Goal: Task Accomplishment & Management: Use online tool/utility

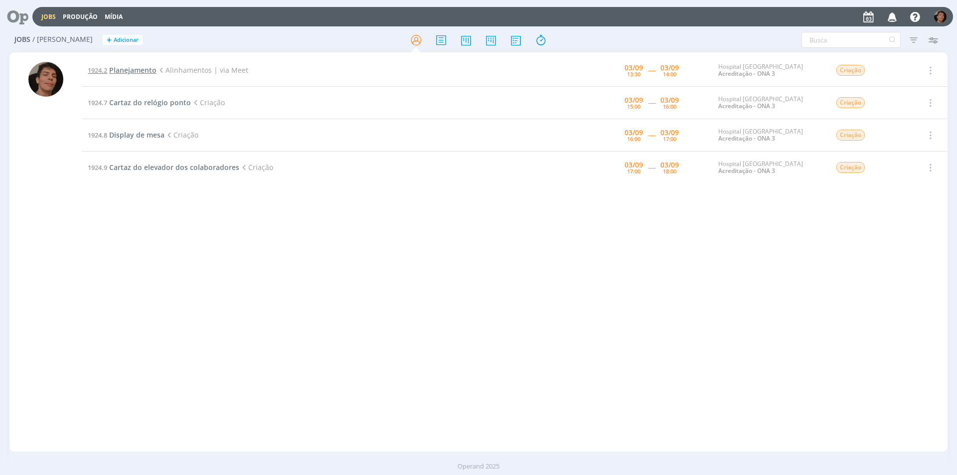
click at [141, 69] on span "Planejamento" at bounding box center [132, 69] width 47 height 9
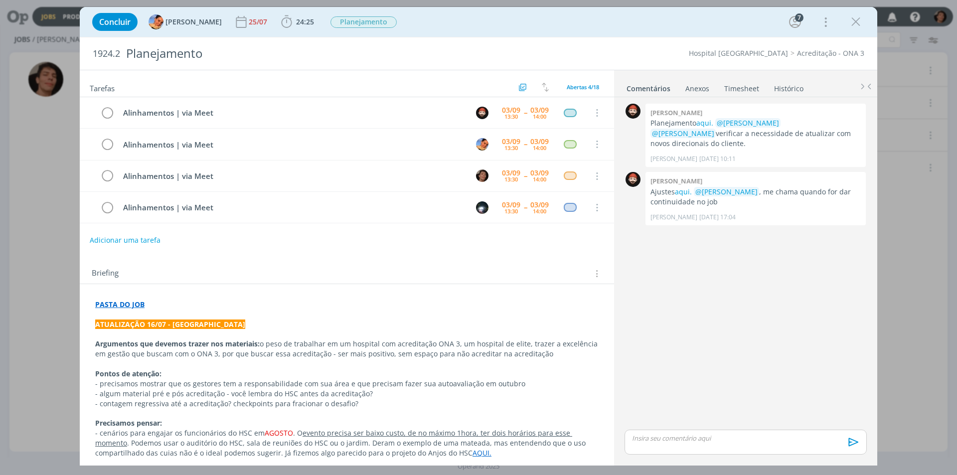
click at [0, 187] on div "Concluir Luíza Santana 25/07 24:25 Iniciar Apontar Data * 03/09/2025 Horas * 00…" at bounding box center [478, 237] width 957 height 475
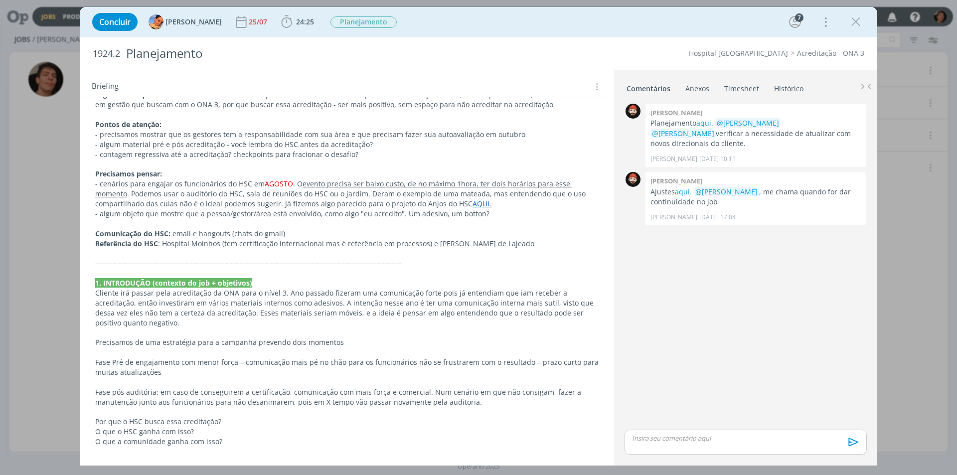
scroll to position [266, 0]
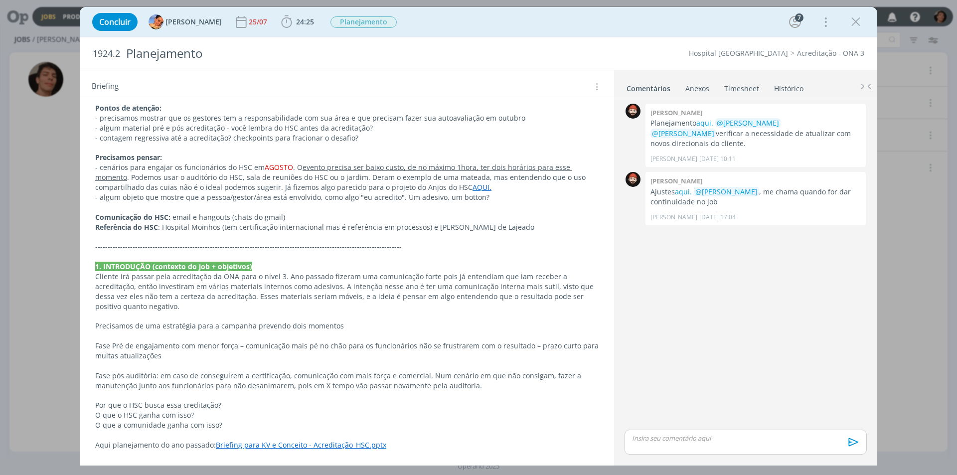
click at [57, 246] on div "Concluir Luíza Santana 25/07 24:25 Iniciar Apontar Data * 03/09/2025 Horas * 00…" at bounding box center [478, 237] width 957 height 475
click at [860, 23] on icon "dialog" at bounding box center [855, 21] width 15 height 15
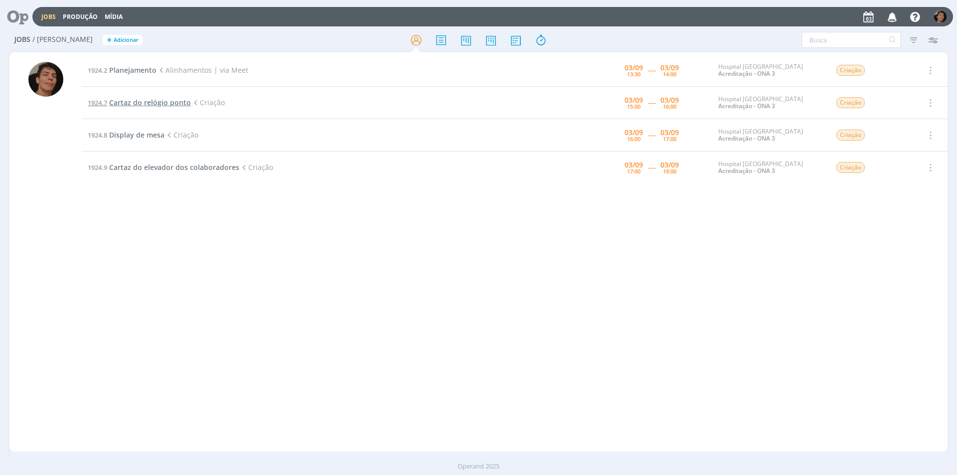
click at [155, 106] on span "Cartaz do relógio ponto" at bounding box center [150, 102] width 82 height 9
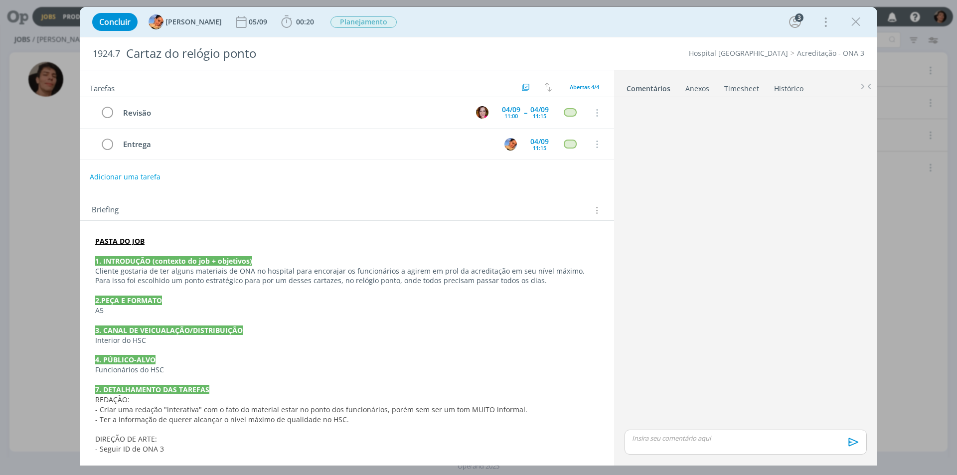
scroll to position [67, 0]
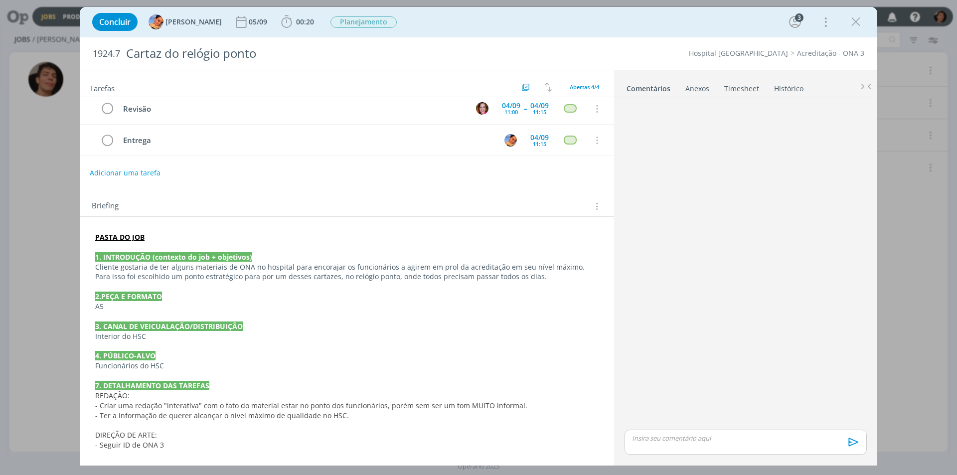
click at [147, 447] on span "- Seguir ID de ONA 3" at bounding box center [129, 444] width 69 height 9
click at [433, 410] on span "- Criar uma redação "interativa" com o fato do material estar no ponto dos func…" at bounding box center [312, 405] width 432 height 9
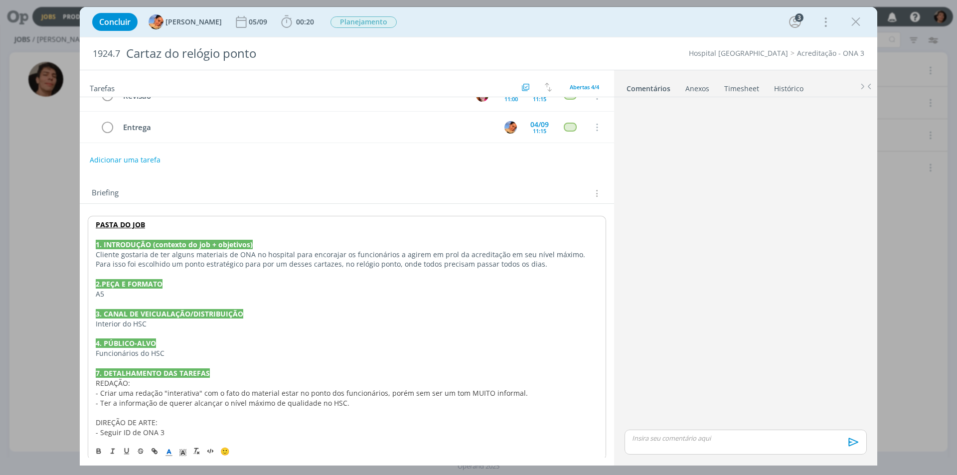
scroll to position [87, 0]
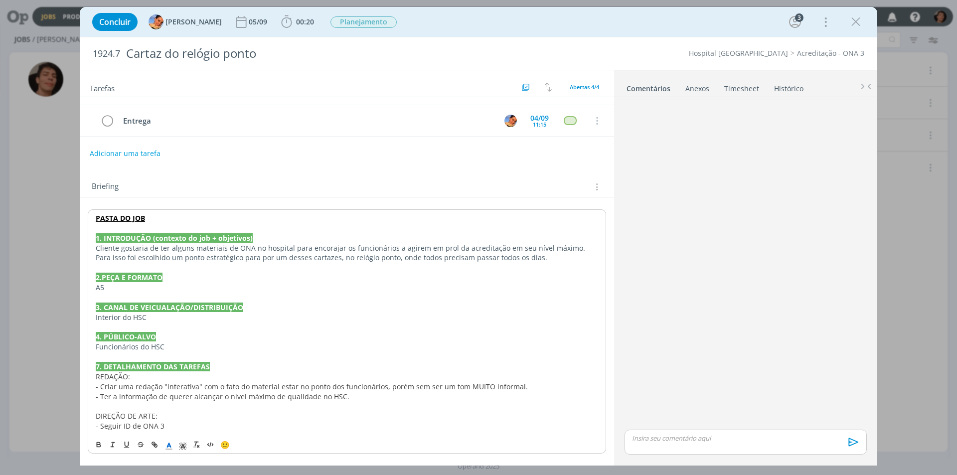
drag, startPoint x: 178, startPoint y: 414, endPoint x: 178, endPoint y: 419, distance: 5.0
click at [178, 414] on p "DIREÇÃO DE ARTE:" at bounding box center [347, 416] width 502 height 10
click at [762, 256] on div "dialog" at bounding box center [745, 264] width 250 height 326
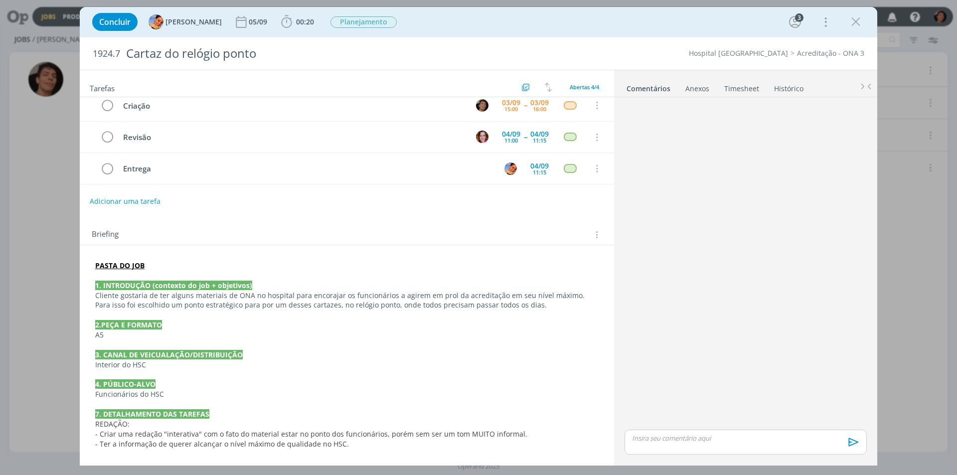
scroll to position [67, 0]
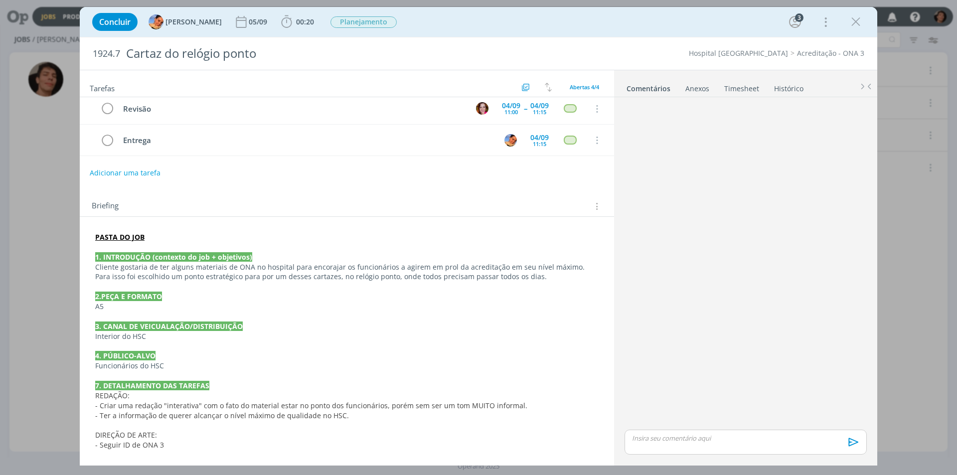
click at [700, 87] on div "Anexos 0" at bounding box center [697, 89] width 24 height 10
click at [663, 87] on link "Comentários" at bounding box center [647, 86] width 43 height 14
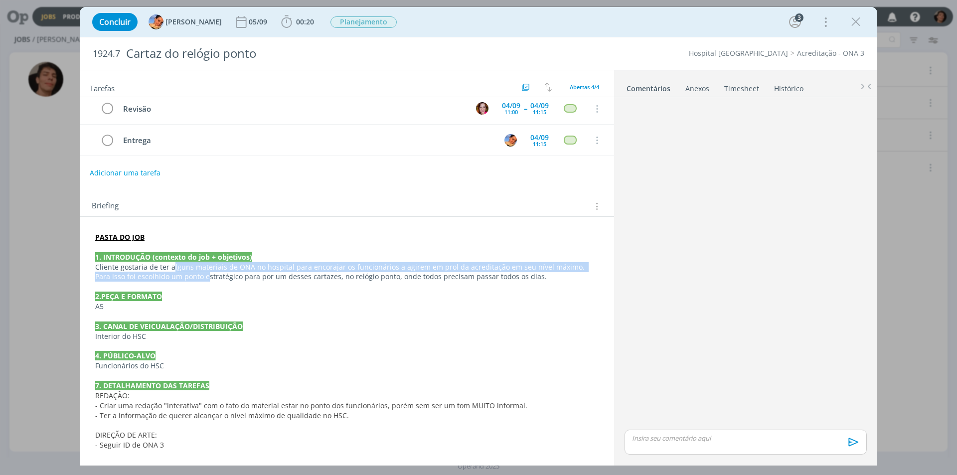
drag, startPoint x: 189, startPoint y: 274, endPoint x: 172, endPoint y: 266, distance: 19.4
click at [172, 266] on p "Cliente gostaria de ter alguns materiais de ONA no hospital para encorajar os f…" at bounding box center [346, 272] width 503 height 20
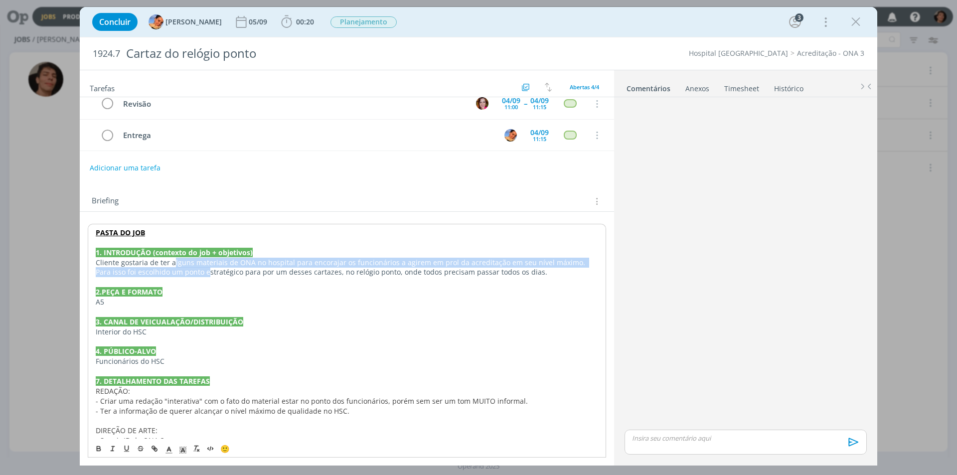
scroll to position [87, 0]
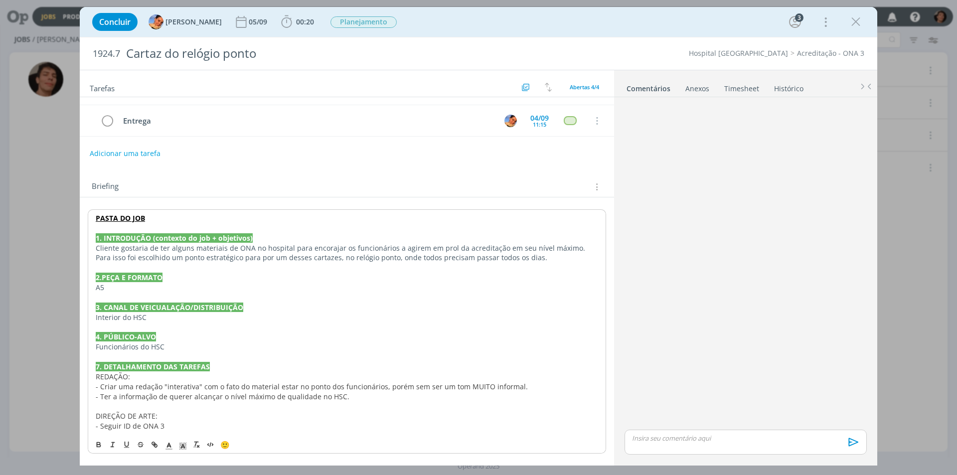
click at [147, 393] on span "- Ter a informação de querer alcançar o nível máximo de qualidade no HSC." at bounding box center [223, 396] width 254 height 9
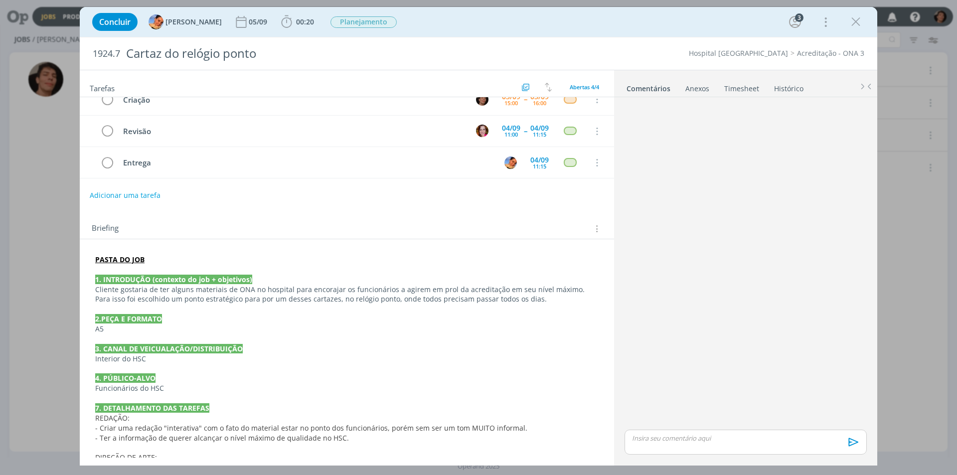
scroll to position [0, 0]
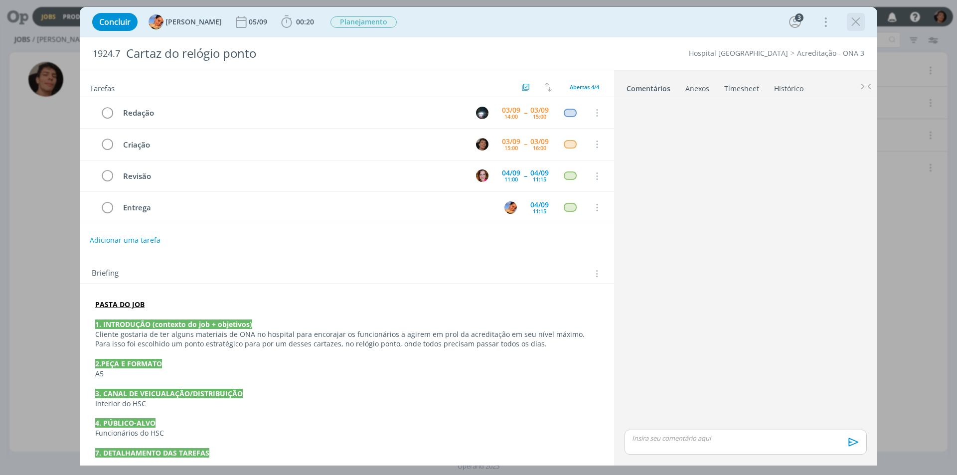
click at [851, 22] on icon "dialog" at bounding box center [855, 21] width 15 height 15
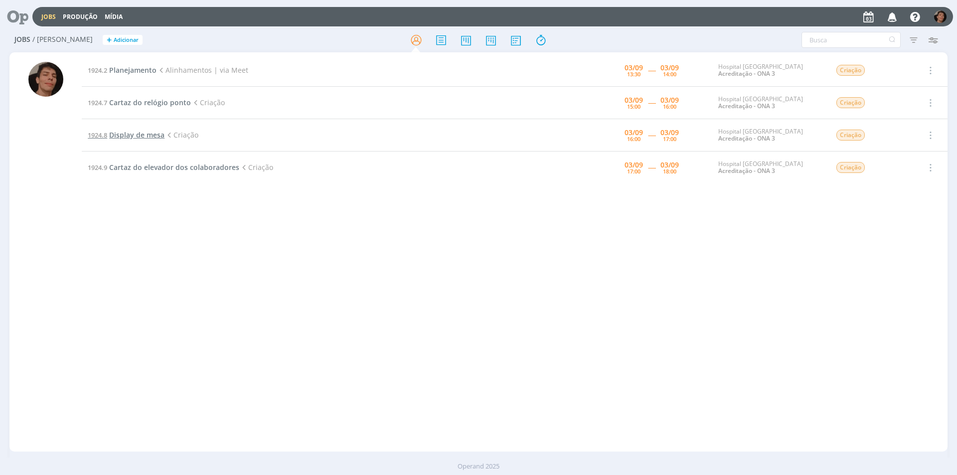
click at [144, 138] on span "Display de mesa" at bounding box center [136, 134] width 55 height 9
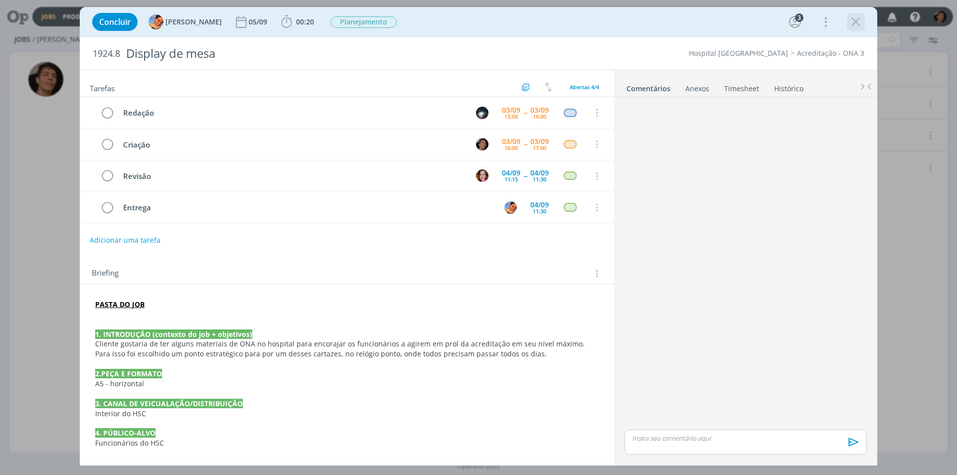
click at [863, 19] on div "dialog" at bounding box center [856, 22] width 18 height 18
click at [856, 24] on icon "dialog" at bounding box center [855, 21] width 15 height 15
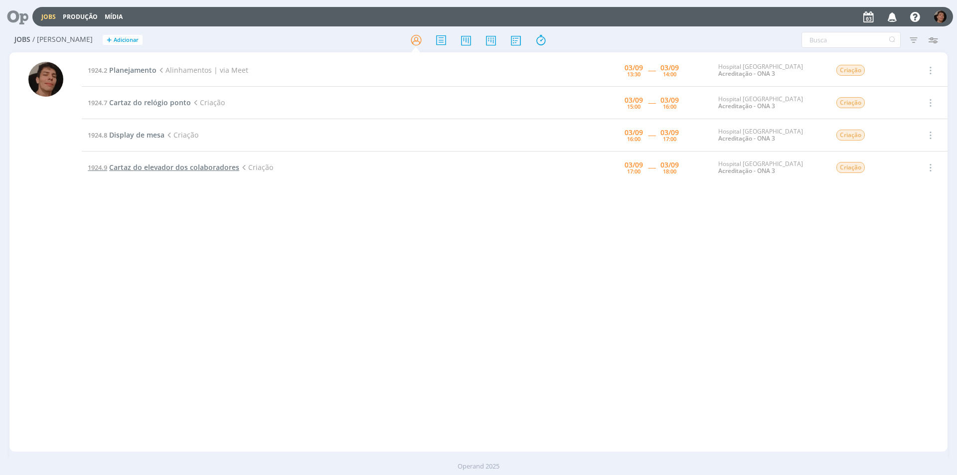
click at [155, 167] on span "Cartaz do elevador dos colaboradores" at bounding box center [174, 166] width 130 height 9
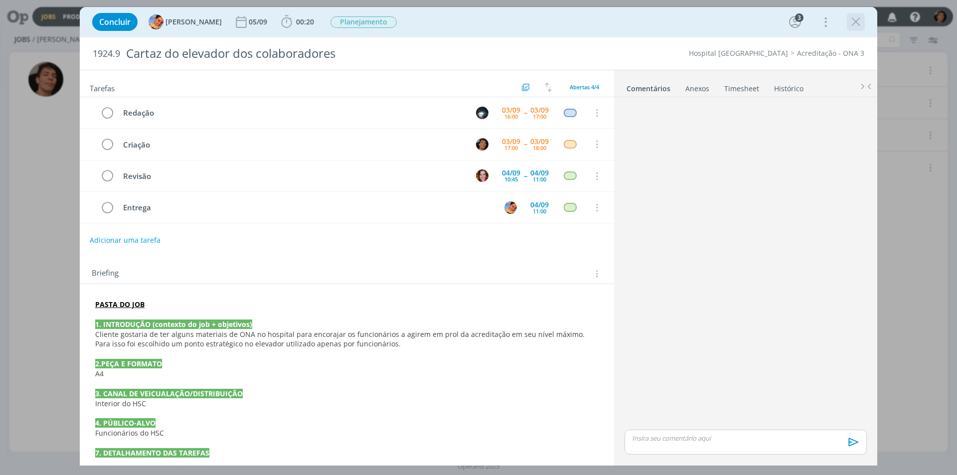
click at [857, 22] on icon "dialog" at bounding box center [855, 21] width 15 height 15
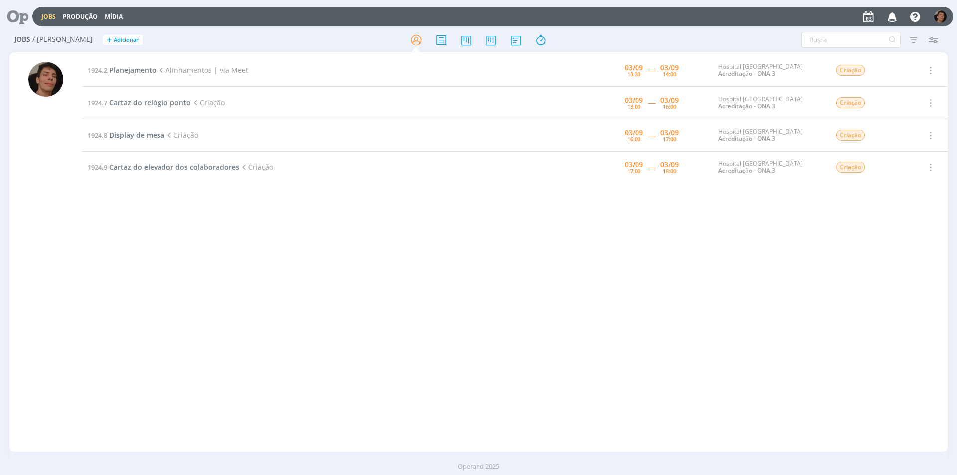
drag, startPoint x: 93, startPoint y: 226, endPoint x: 100, endPoint y: 197, distance: 29.7
click at [93, 226] on div "1924.2 Planejamento Alinhamentos | via Meet 03/09 13:30 ----- 03/09 14:00 Hospi…" at bounding box center [515, 251] width 866 height 395
click at [140, 101] on span "Cartaz do relógio ponto" at bounding box center [150, 102] width 82 height 9
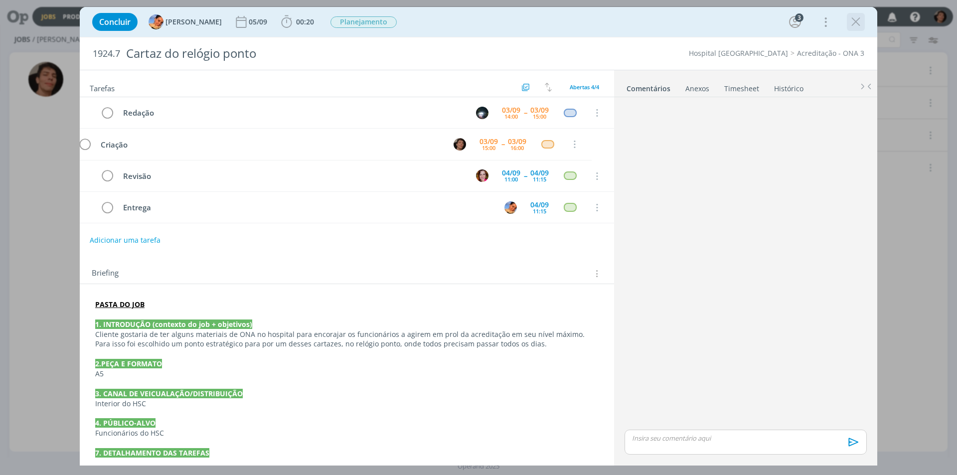
click at [850, 18] on icon "dialog" at bounding box center [855, 21] width 15 height 15
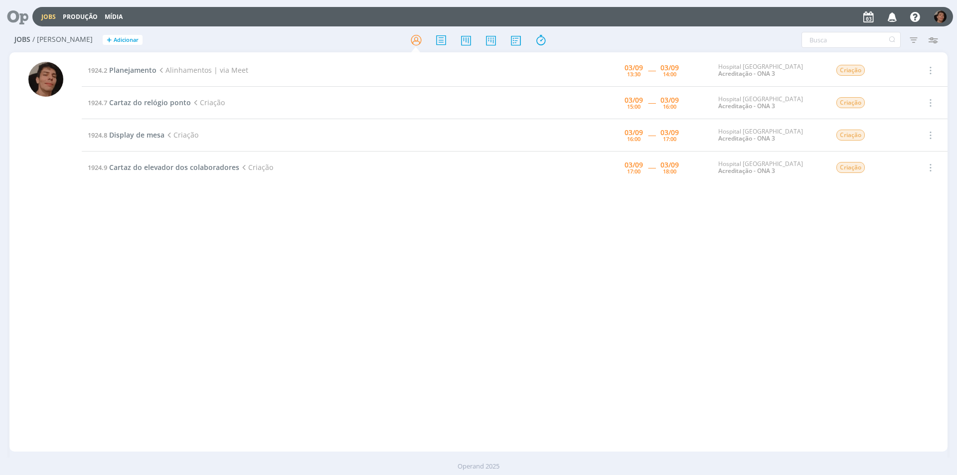
click at [159, 299] on div "1924.2 Planejamento Alinhamentos | via Meet 03/09 13:30 ----- 03/09 14:00 Hospi…" at bounding box center [515, 251] width 866 height 395
click at [344, 200] on div "1924.2 Planejamento Alinhamentos | via Meet 03/09 13:30 ----- 03/09 14:00 Hospi…" at bounding box center [515, 251] width 866 height 395
click at [75, 13] on link "Produção" at bounding box center [80, 16] width 35 height 8
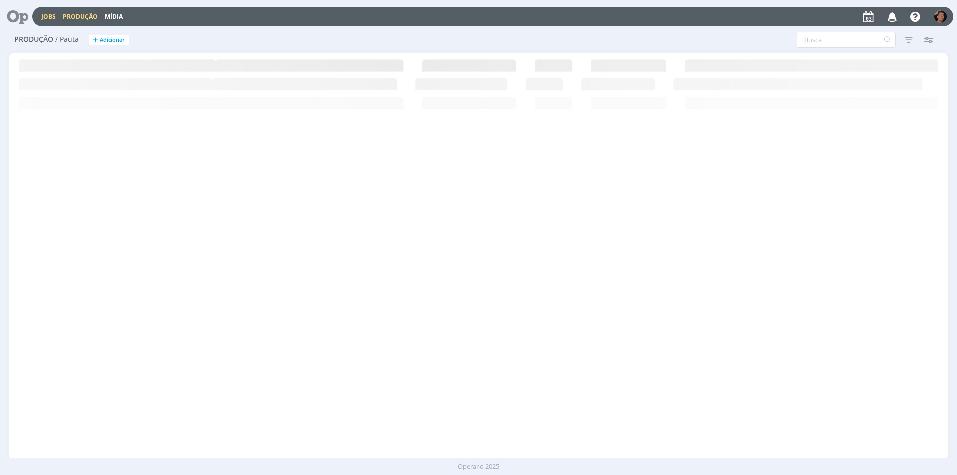
click at [52, 17] on link "Jobs" at bounding box center [48, 16] width 14 height 8
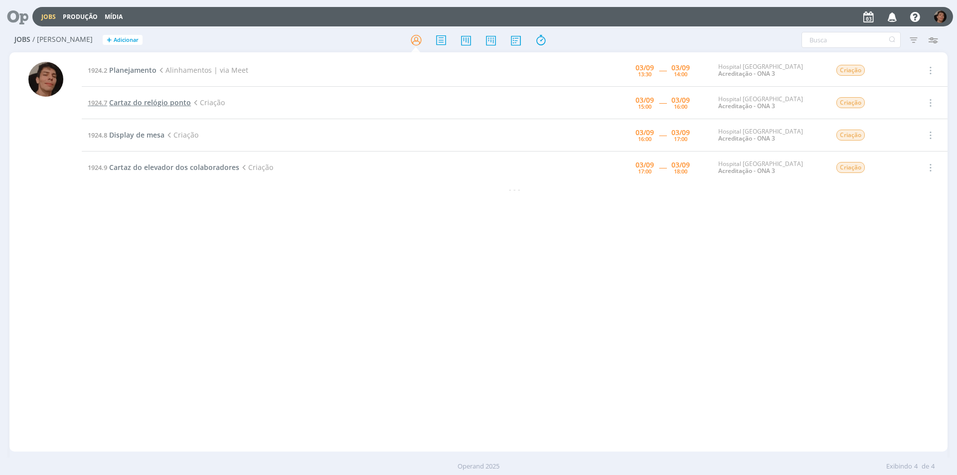
click at [133, 102] on span "Cartaz do relógio ponto" at bounding box center [150, 102] width 82 height 9
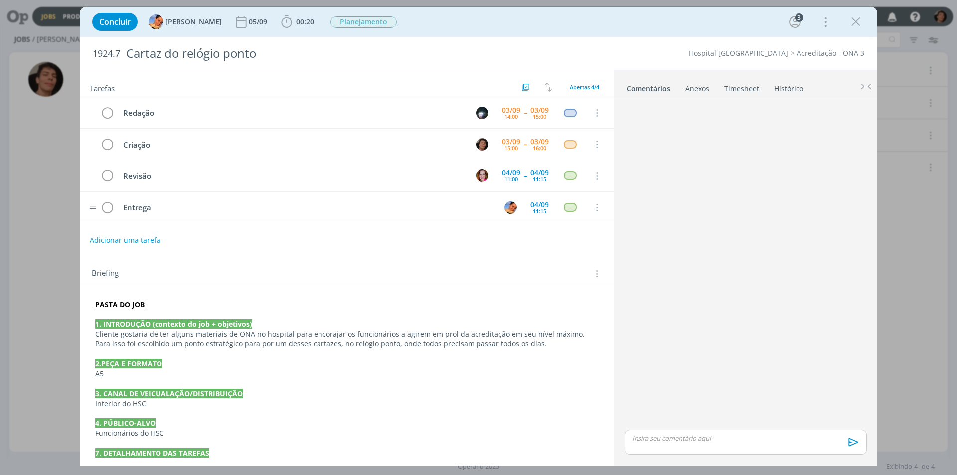
click at [91, 219] on tr "Entrega 04/09 11:15 Cancelar" at bounding box center [347, 207] width 534 height 31
click at [854, 24] on icon "dialog" at bounding box center [855, 21] width 15 height 15
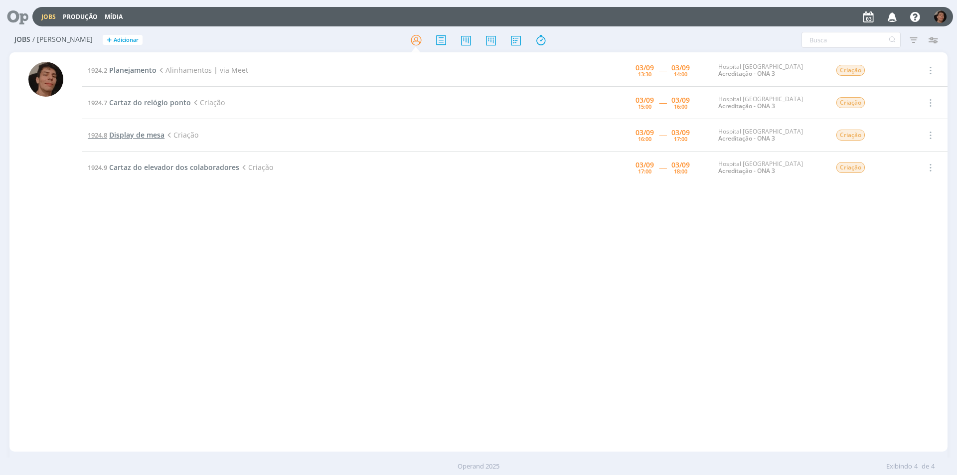
click at [133, 132] on span "Display de mesa" at bounding box center [136, 134] width 55 height 9
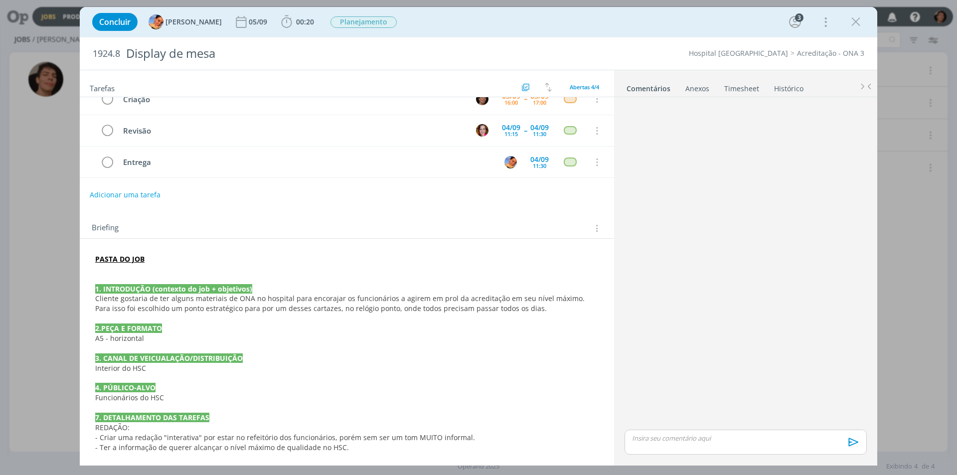
scroll to position [77, 0]
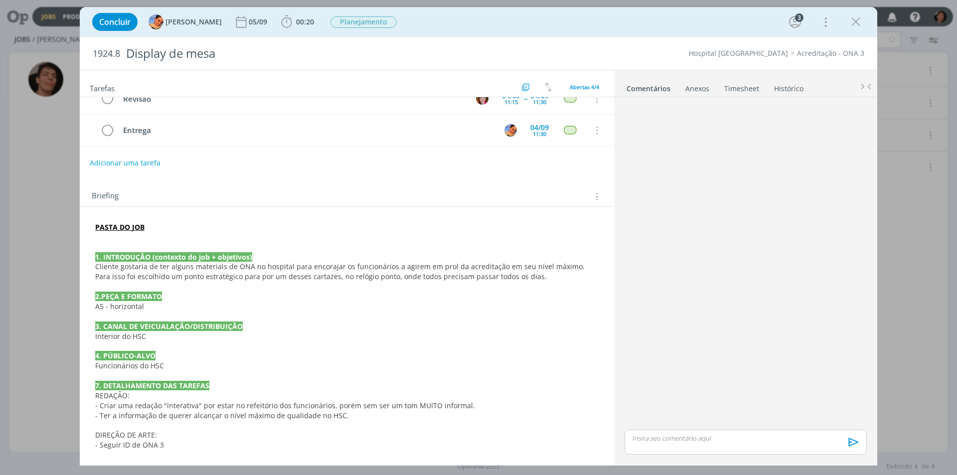
click at [62, 273] on div "Concluir Luíza Santana 05/09 00:20 Iniciar Apontar Data * 03/09/2025 Horas * 00…" at bounding box center [478, 237] width 957 height 475
click at [62, 265] on div "Concluir Luíza Santana 05/09 00:20 Iniciar Apontar Data * 03/09/2025 Horas * 00…" at bounding box center [478, 237] width 957 height 475
drag, startPoint x: 851, startPoint y: 17, endPoint x: 840, endPoint y: 20, distance: 11.2
click at [850, 17] on icon "dialog" at bounding box center [855, 21] width 15 height 15
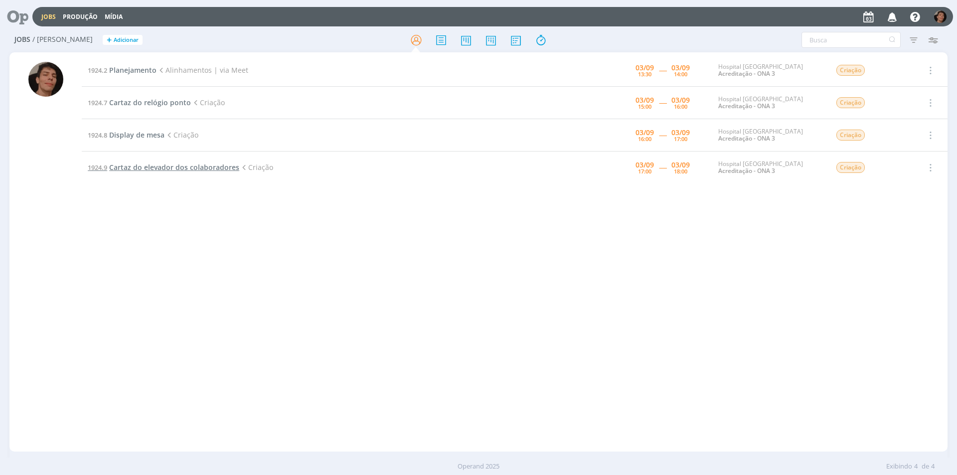
click at [182, 166] on span "Cartaz do elevador dos colaboradores" at bounding box center [174, 166] width 130 height 9
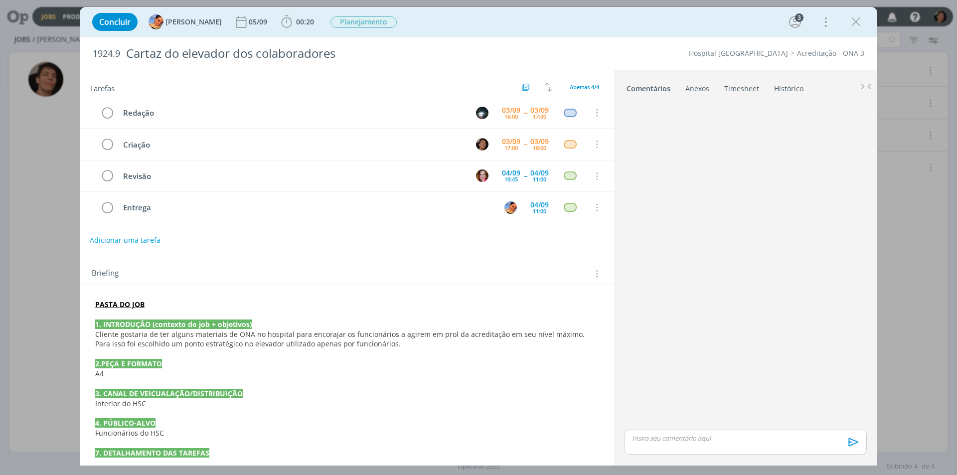
click at [0, 189] on div "Concluir Luíza Santana 05/09 00:20 Iniciar Apontar Data * 03/09/2025 Horas * 00…" at bounding box center [478, 237] width 957 height 475
click at [855, 14] on icon "dialog" at bounding box center [855, 21] width 15 height 15
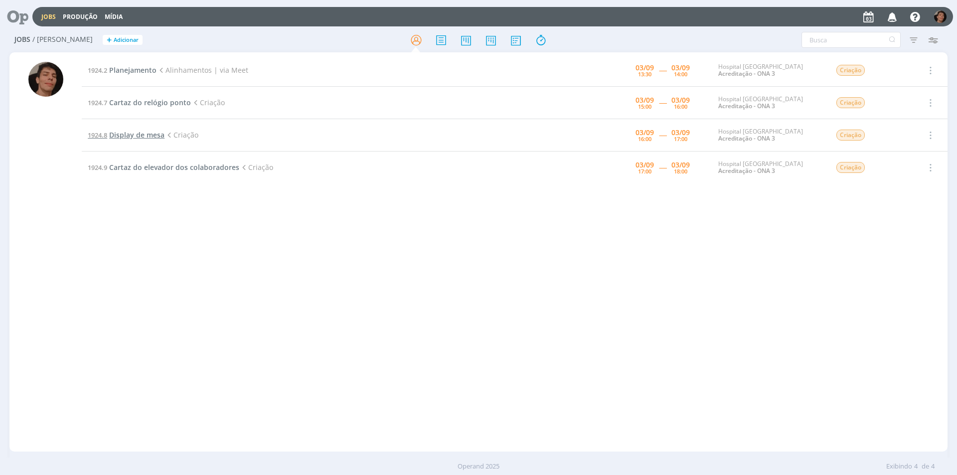
click at [125, 137] on span "Display de mesa" at bounding box center [136, 134] width 55 height 9
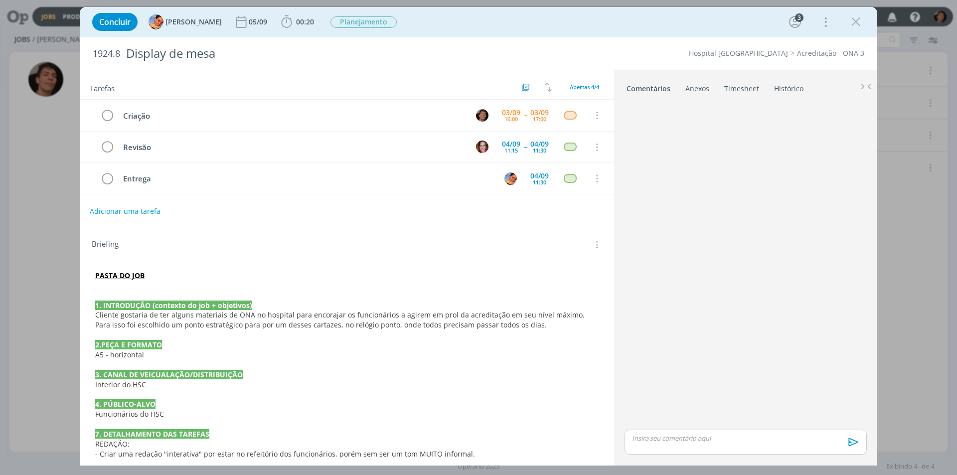
scroll to position [77, 0]
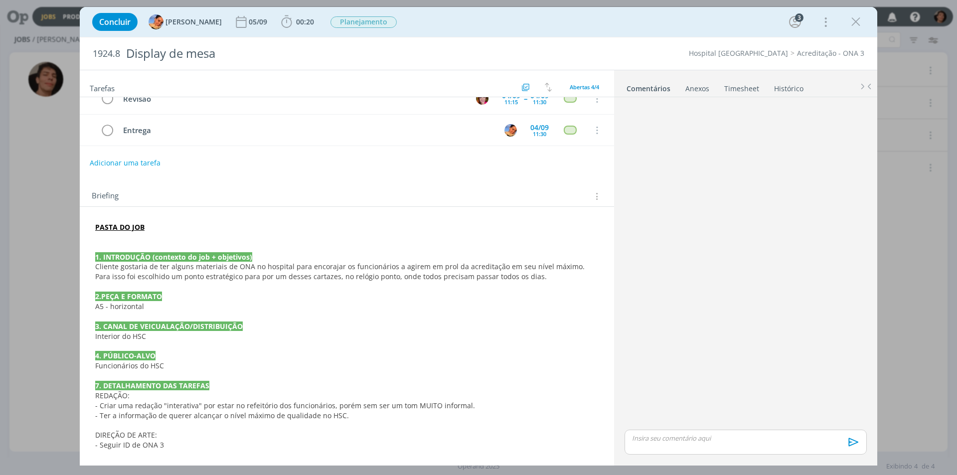
click at [50, 165] on div "Concluir Luíza Santana 05/09 00:20 Iniciar Apontar Data * 03/09/2025 Horas * 00…" at bounding box center [478, 237] width 957 height 475
click at [853, 24] on icon "dialog" at bounding box center [855, 21] width 15 height 15
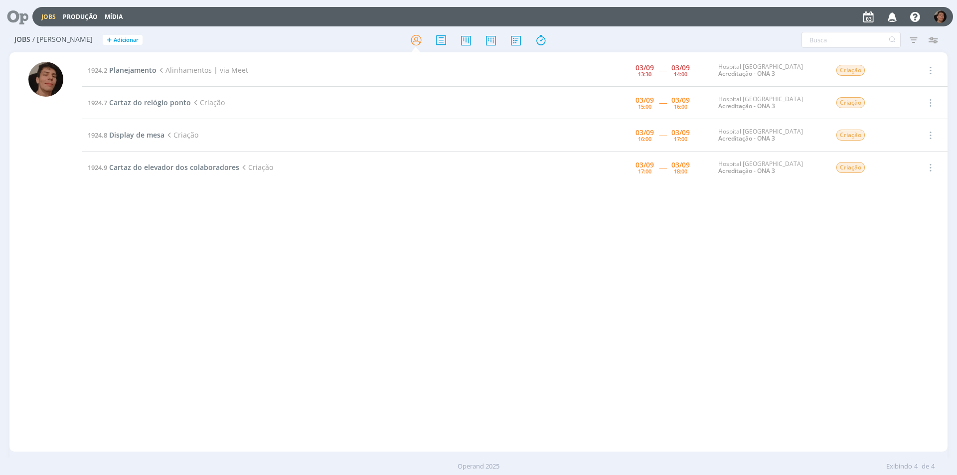
click at [591, 293] on div "1924.2 Planejamento Alinhamentos | via Meet 03/09 13:30 ----- 03/09 14:00 Hospi…" at bounding box center [515, 251] width 866 height 395
click at [204, 211] on div "1924.2 Planejamento Alinhamentos | via Meet 03/09 13:30 ----- 03/09 14:00 Hospi…" at bounding box center [515, 251] width 866 height 395
click at [138, 74] on span "Planejamento" at bounding box center [132, 69] width 47 height 9
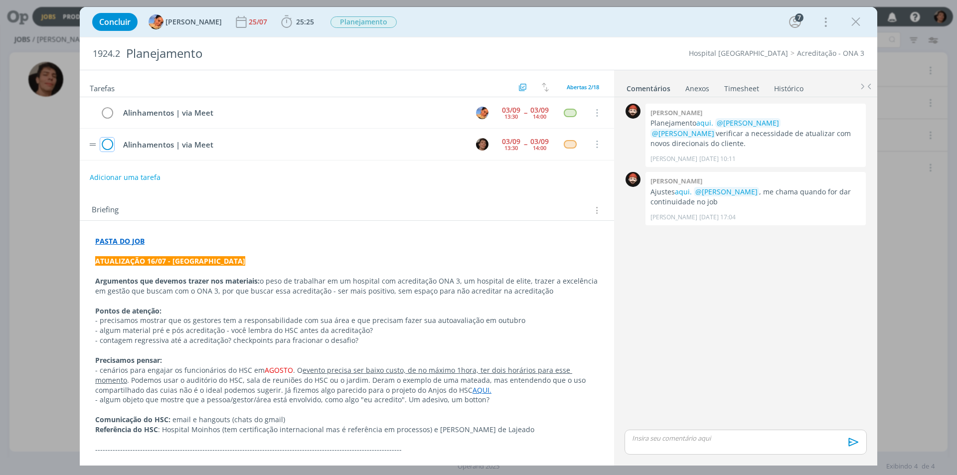
click at [106, 145] on icon "dialog" at bounding box center [107, 144] width 14 height 15
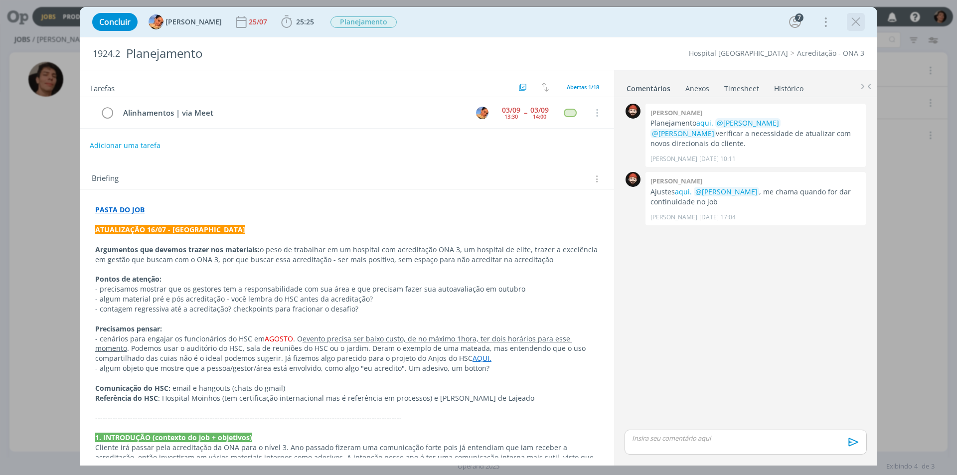
click at [854, 22] on icon "dialog" at bounding box center [855, 21] width 15 height 15
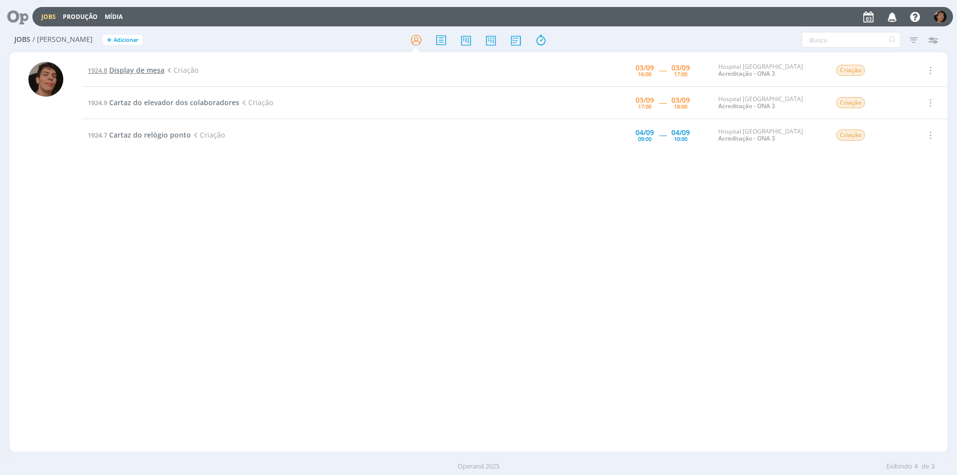
click at [148, 66] on span "Display de mesa" at bounding box center [136, 69] width 55 height 9
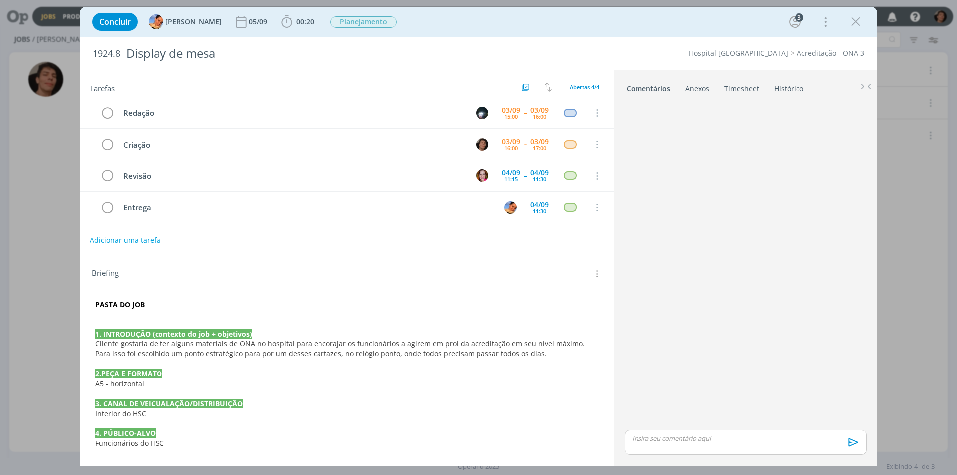
click at [418, 343] on span "Cliente gostaria de ter alguns materiais de ONA no hospital para encorajar os f…" at bounding box center [340, 348] width 491 height 19
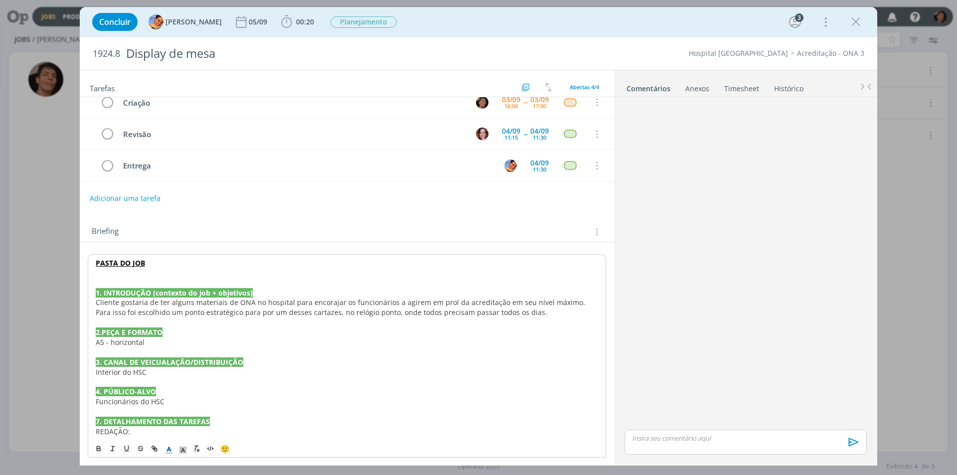
scroll to position [97, 0]
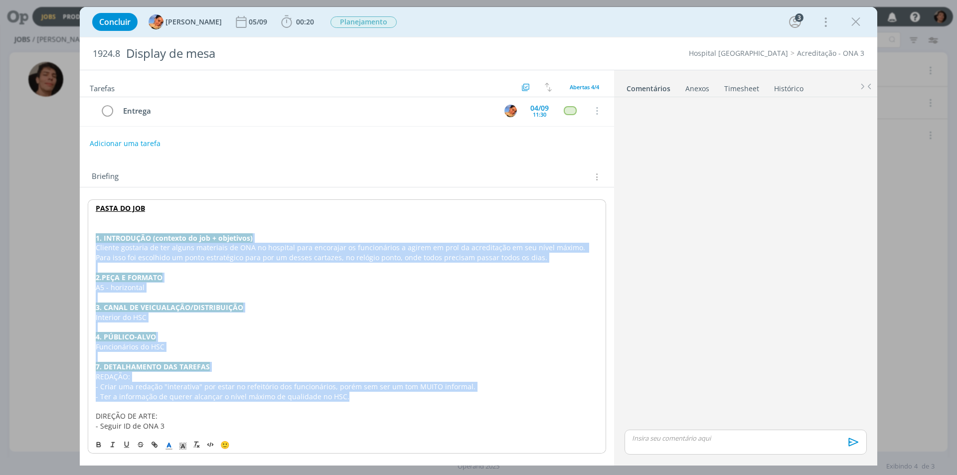
drag, startPoint x: 363, startPoint y: 400, endPoint x: 90, endPoint y: 239, distance: 317.6
click at [90, 239] on div "PASTA DO JOB 1. INTRODUÇÃO (contexto do job + objetivos) Cliente gostaria de te…" at bounding box center [347, 316] width 518 height 235
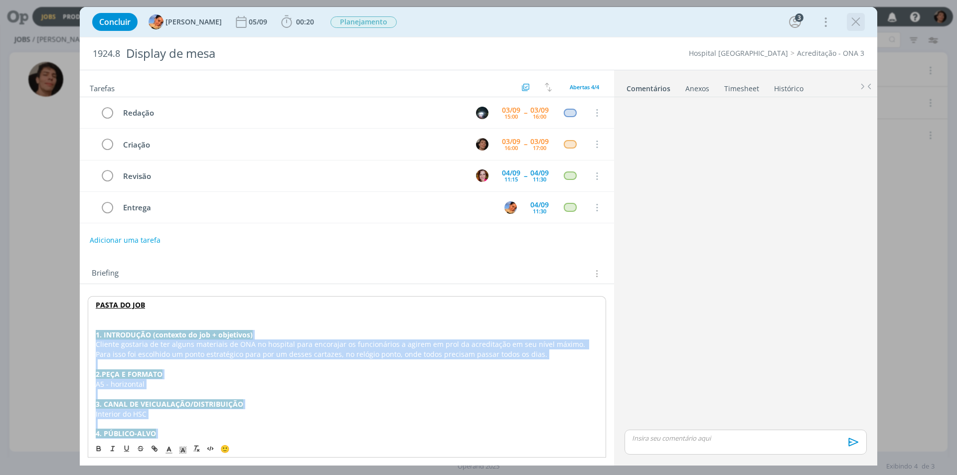
click at [853, 19] on icon "dialog" at bounding box center [855, 21] width 15 height 15
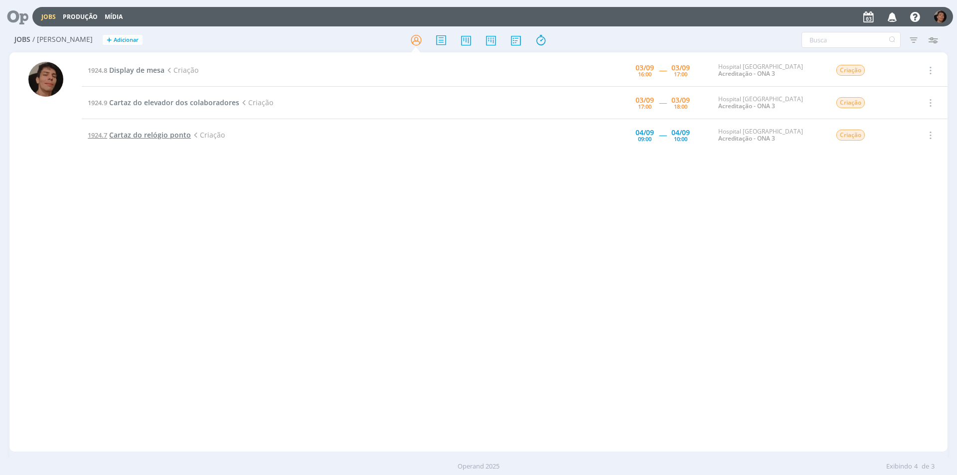
click at [149, 133] on span "Cartaz do relógio ponto" at bounding box center [150, 134] width 82 height 9
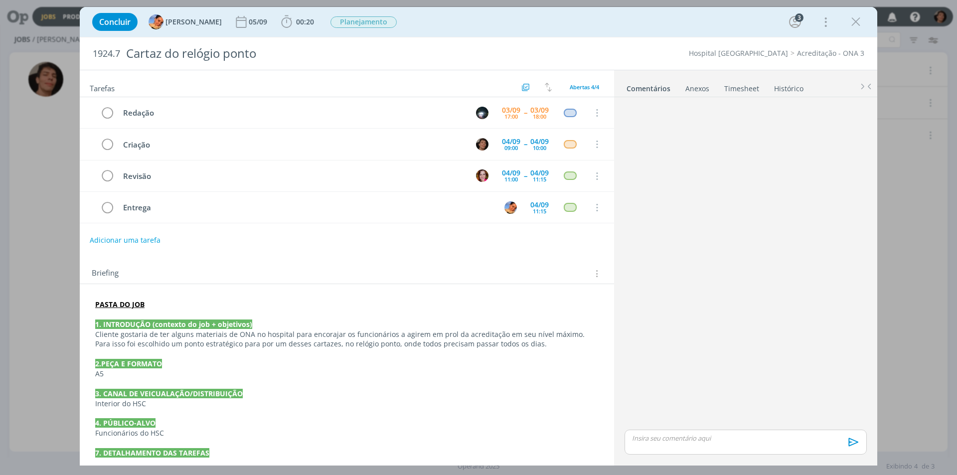
click at [62, 195] on div "Concluir Luíza Santana 05/09 00:20 Iniciar Apontar Data * 03/09/2025 Horas * 00…" at bounding box center [478, 237] width 957 height 475
drag, startPoint x: 854, startPoint y: 21, endPoint x: 323, endPoint y: 367, distance: 632.7
click at [854, 21] on icon "dialog" at bounding box center [855, 21] width 15 height 15
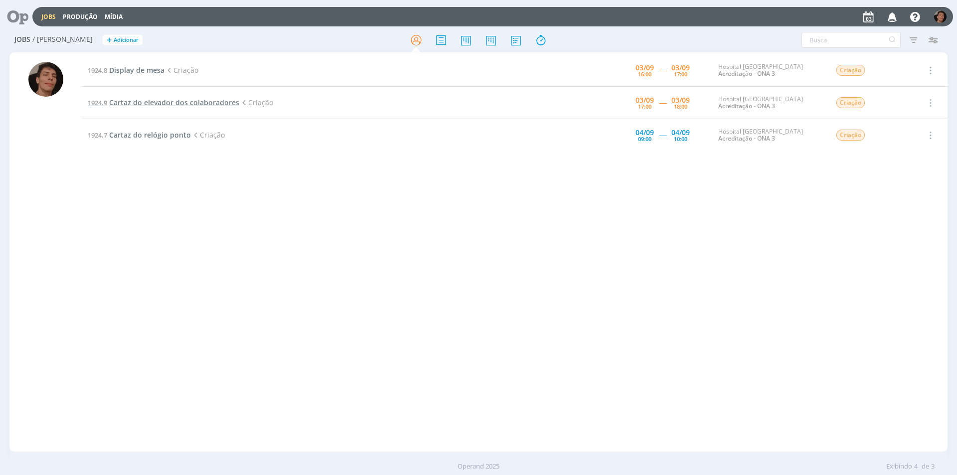
click at [163, 105] on span "Cartaz do elevador dos colaboradores" at bounding box center [174, 102] width 130 height 9
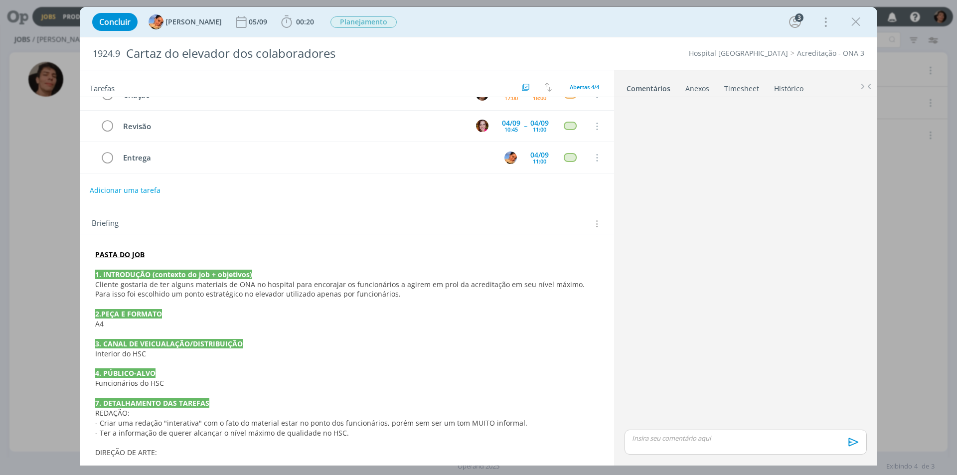
scroll to position [67, 0]
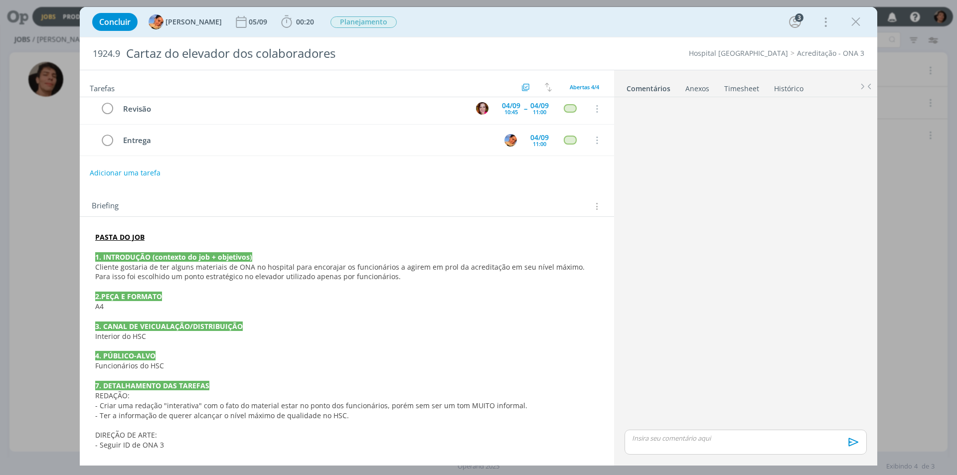
click at [356, 418] on p "- Ter a informação de querer alcançar o nível máximo de qualidade no HSC." at bounding box center [346, 416] width 503 height 10
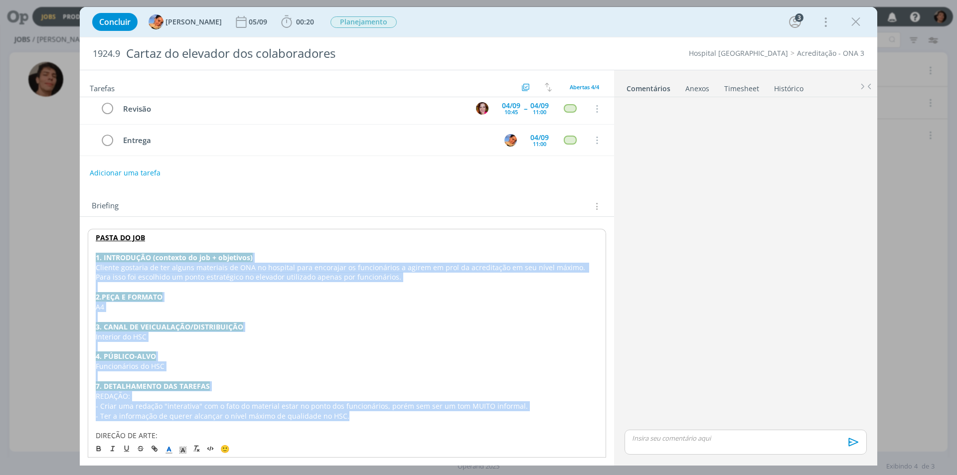
drag, startPoint x: 354, startPoint y: 414, endPoint x: 94, endPoint y: 259, distance: 303.5
click at [94, 259] on div "PASTA DO JOB 1. INTRODUÇÃO (contexto do job + objetivos) Cliente gostaria de te…" at bounding box center [347, 341] width 518 height 225
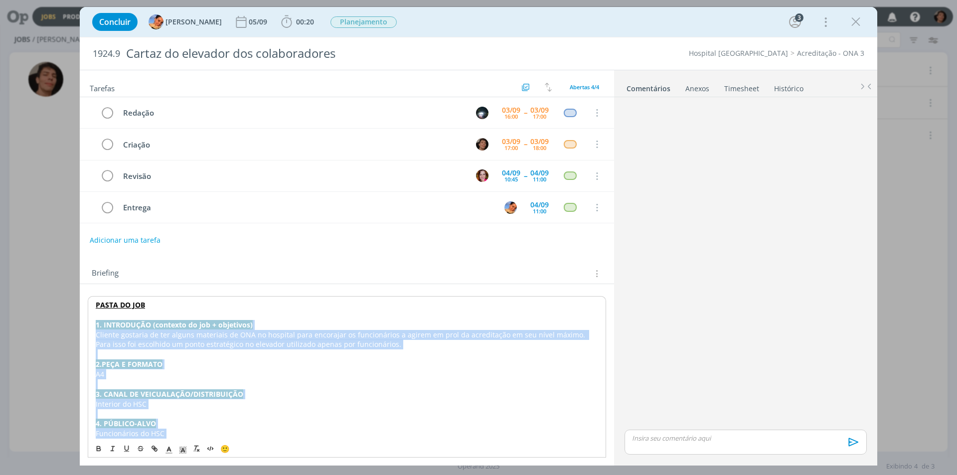
scroll to position [87, 0]
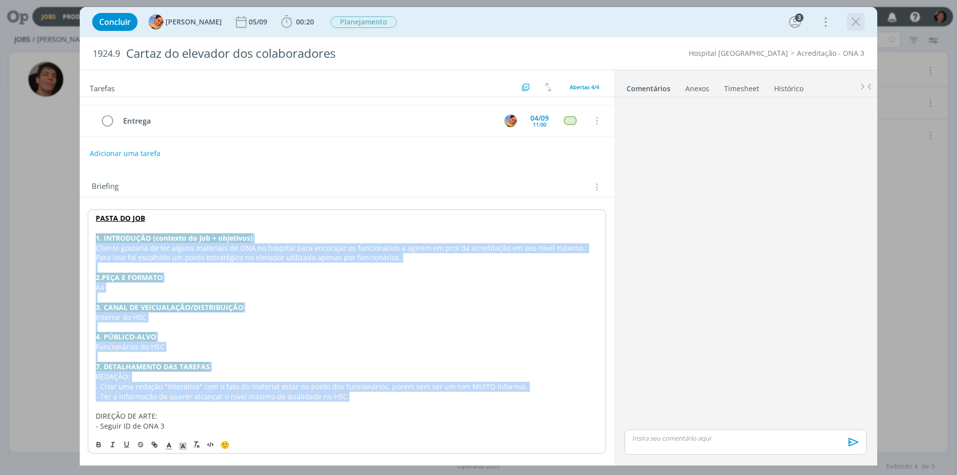
click at [857, 18] on icon "dialog" at bounding box center [855, 21] width 15 height 15
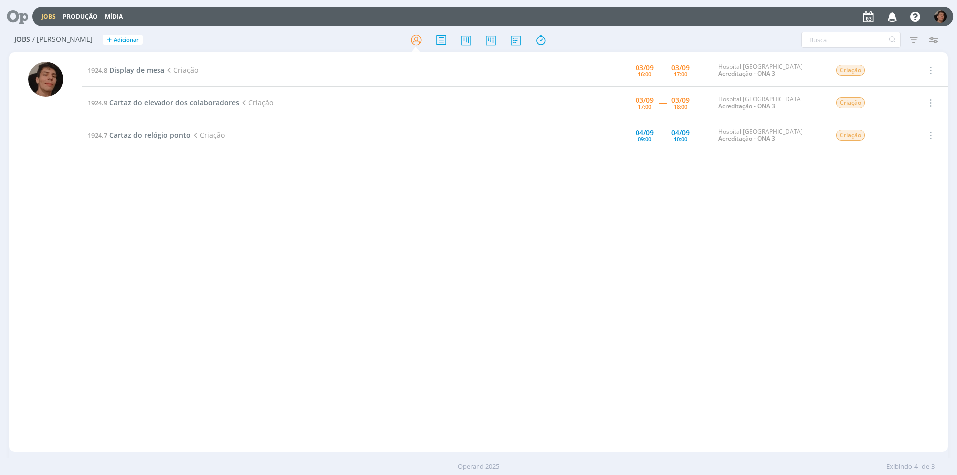
drag, startPoint x: 314, startPoint y: 202, endPoint x: 123, endPoint y: 96, distance: 219.5
click at [304, 198] on div "1924.8 Display de mesa Criação 03/09 16:00 ----- 03/09 17:00 Hospital Santa Cru…" at bounding box center [515, 251] width 866 height 395
click at [152, 76] on td "1924.8 Display de mesa Criação" at bounding box center [317, 70] width 471 height 32
click at [151, 68] on span "Display de mesa" at bounding box center [136, 69] width 55 height 9
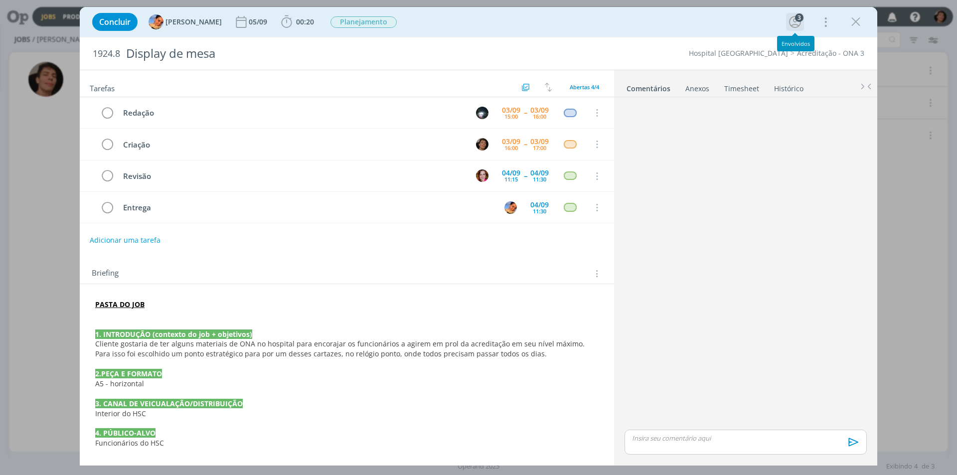
click at [791, 15] on icon "dialog" at bounding box center [794, 21] width 15 height 15
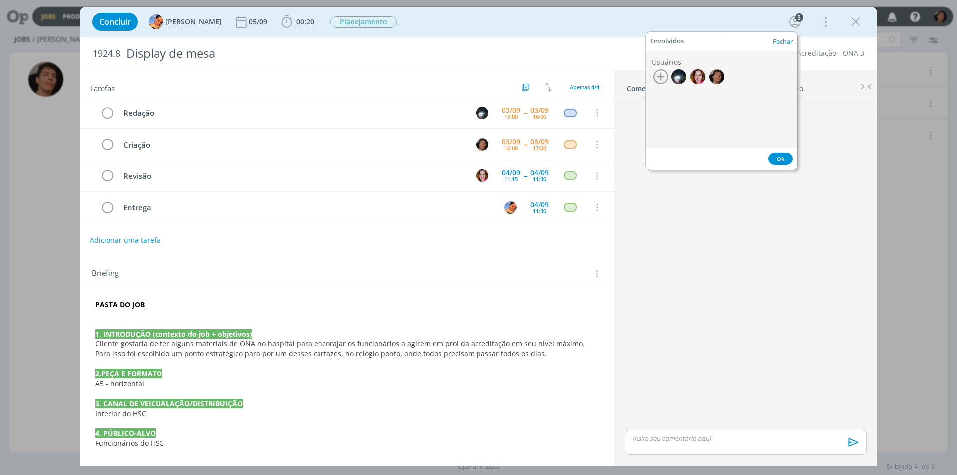
click at [618, 42] on div "1924.8 Display de mesa Hospital Santa Cruz Acreditação - ONA 3" at bounding box center [478, 53] width 797 height 32
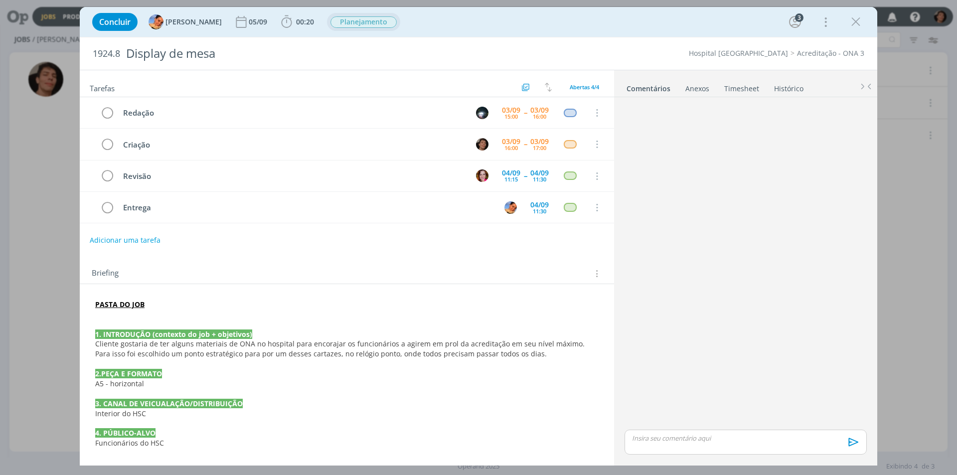
click at [336, 28] on span "Planejamento" at bounding box center [363, 22] width 73 height 18
click at [354, 25] on span "Planejamento" at bounding box center [363, 21] width 66 height 11
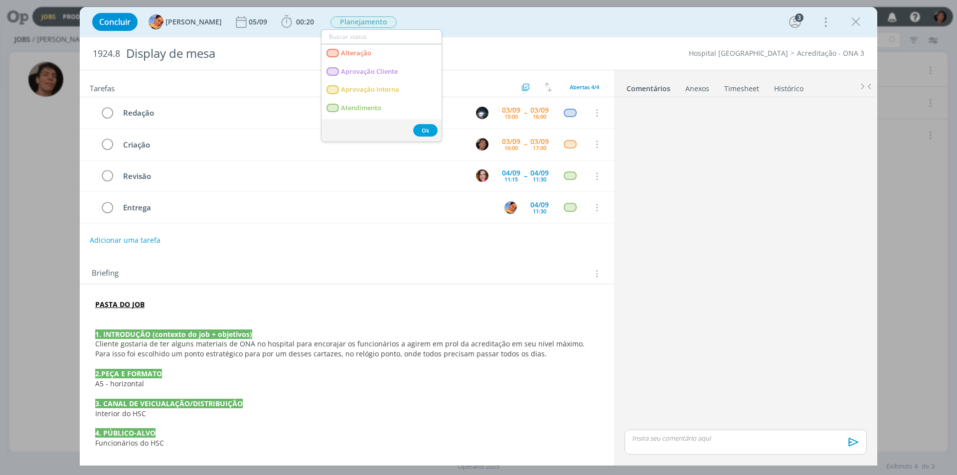
click at [467, 31] on div "Concluir Luíza Santana 05/09 00:20 Iniciar Apontar Data * 03/09/2025 Horas * 00…" at bounding box center [478, 22] width 782 height 24
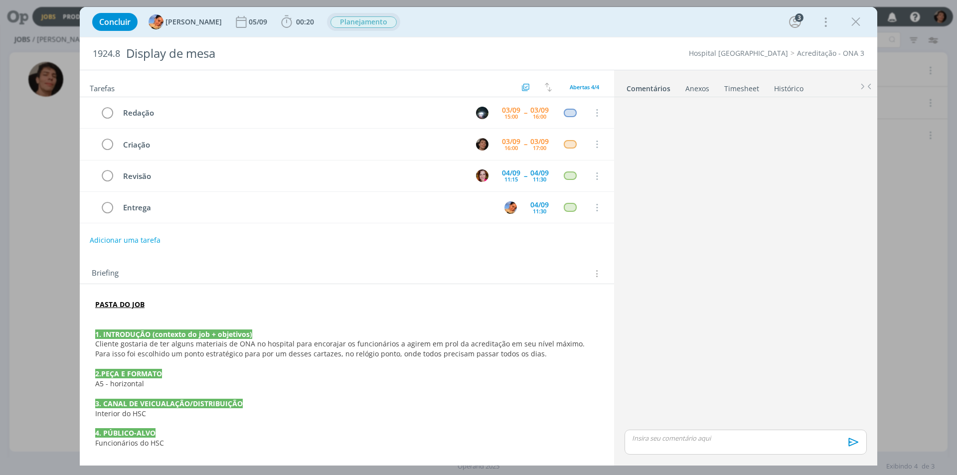
click at [333, 16] on button "Planejamento" at bounding box center [363, 22] width 67 height 12
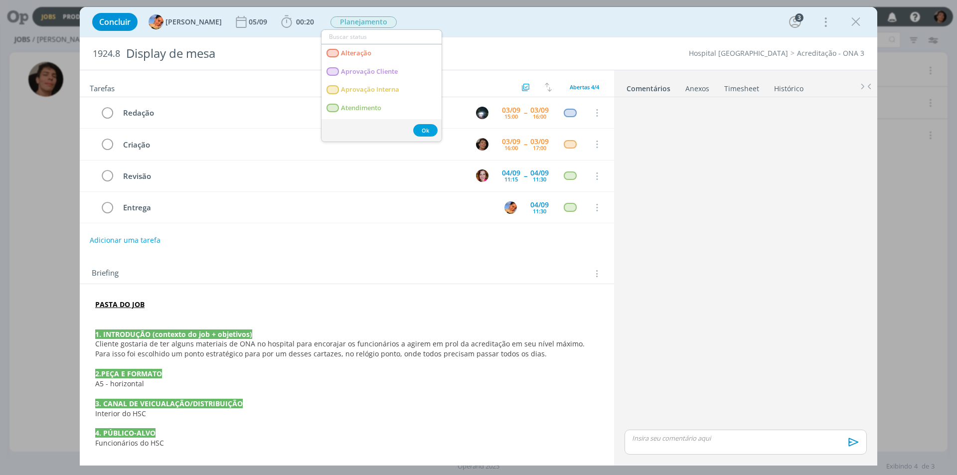
click at [494, 31] on div "Concluir Luíza Santana 05/09 00:20 Iniciar Apontar Data * 03/09/2025 Horas * 00…" at bounding box center [478, 22] width 782 height 24
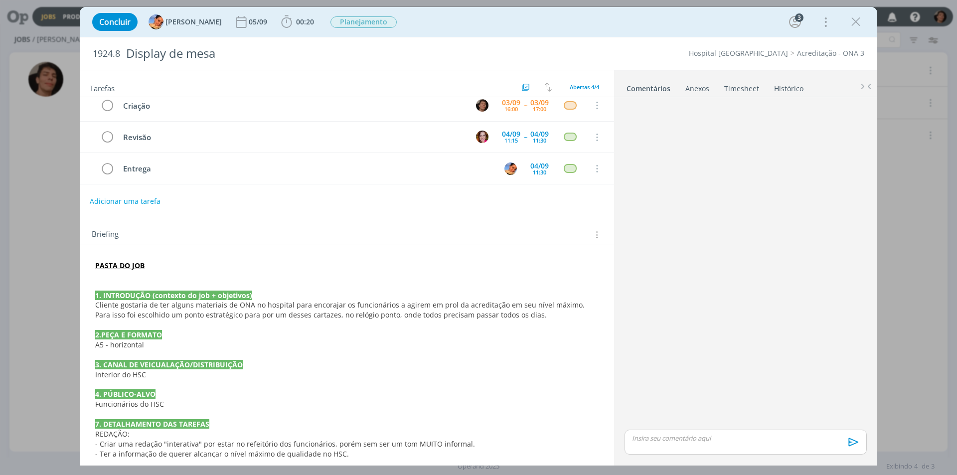
scroll to position [77, 0]
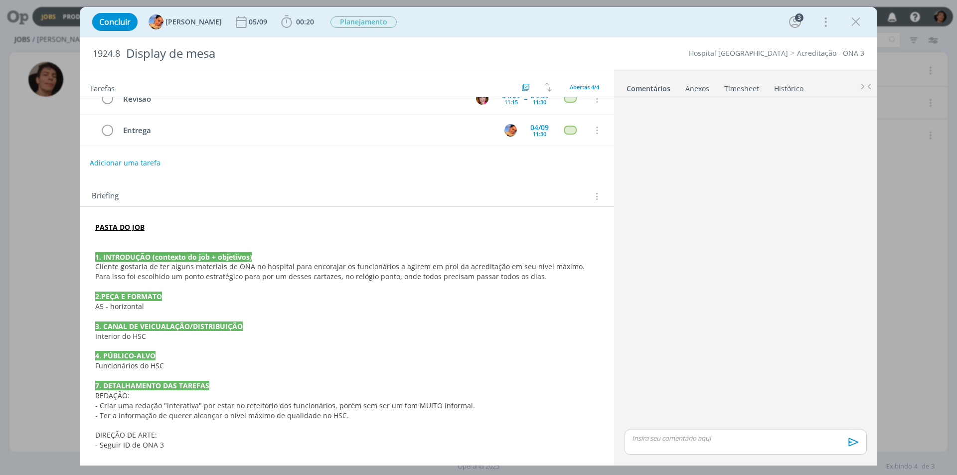
click at [31, 243] on div "Concluir Luíza Santana 05/09 00:20 Iniciar Apontar Data * 03/09/2025 Horas * 00…" at bounding box center [478, 237] width 957 height 475
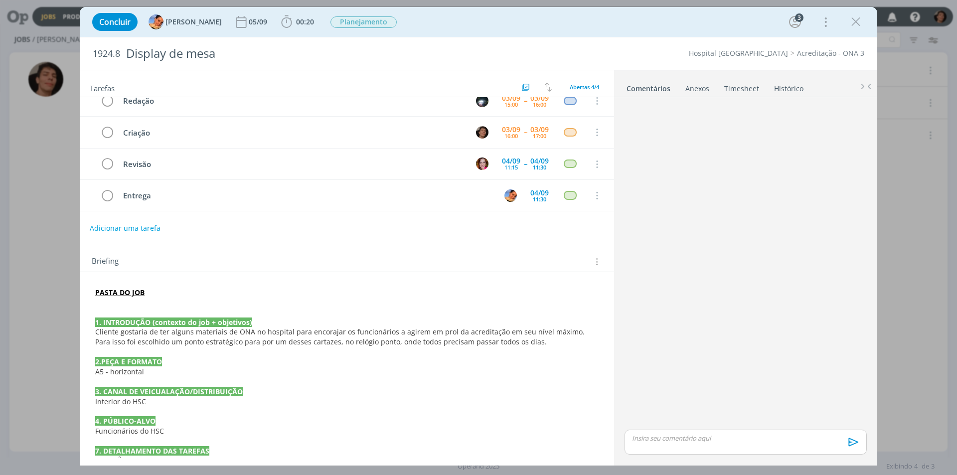
scroll to position [0, 0]
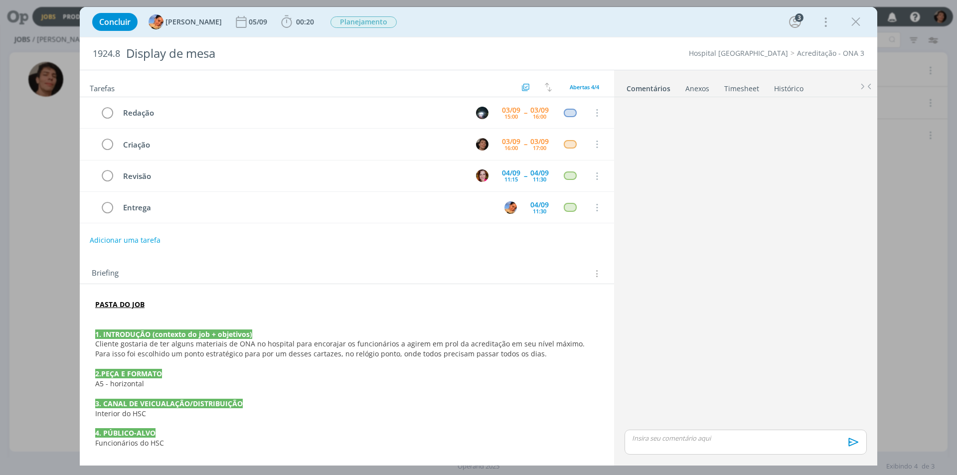
click at [49, 180] on div "Concluir Luíza Santana 05/09 00:20 Iniciar Apontar Data * 03/09/2025 Horas * 00…" at bounding box center [478, 237] width 957 height 475
click at [855, 21] on icon "dialog" at bounding box center [855, 21] width 15 height 15
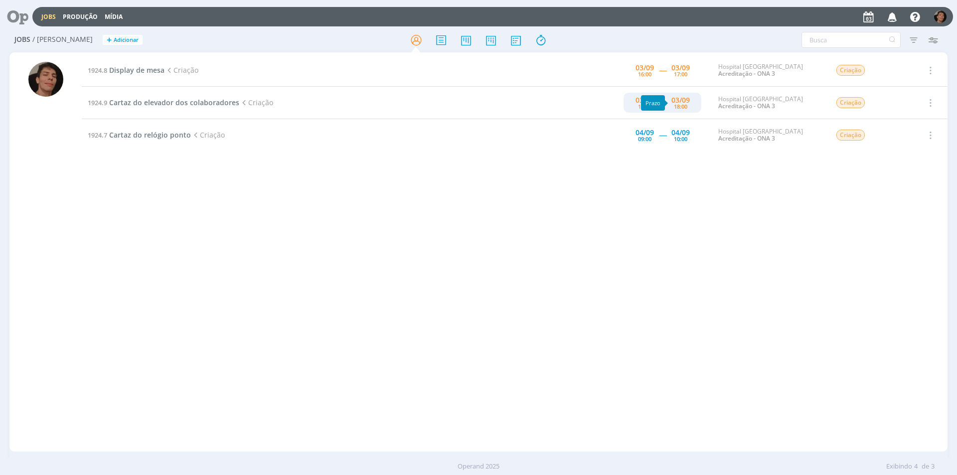
click at [686, 97] on div "03/09" at bounding box center [680, 100] width 18 height 7
type input "18:00"
type input "17:00"
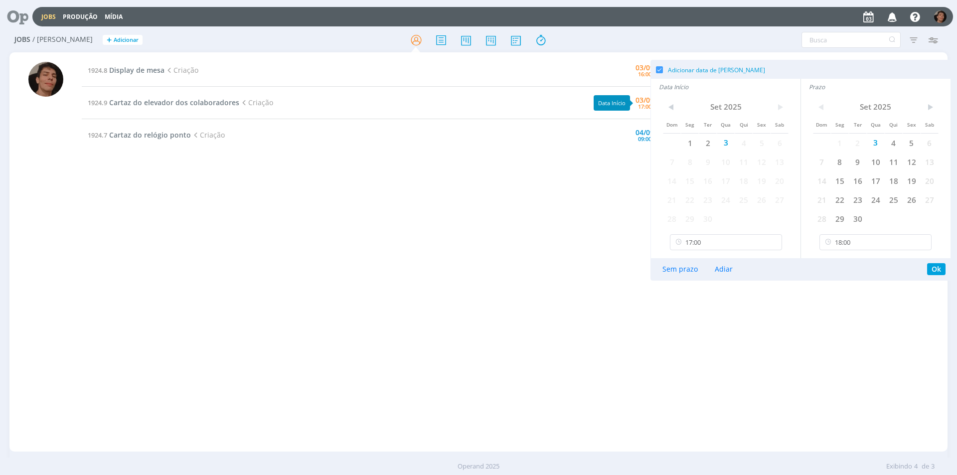
drag, startPoint x: 564, startPoint y: 114, endPoint x: 546, endPoint y: 120, distance: 18.4
click at [562, 114] on td at bounding box center [583, 103] width 60 height 32
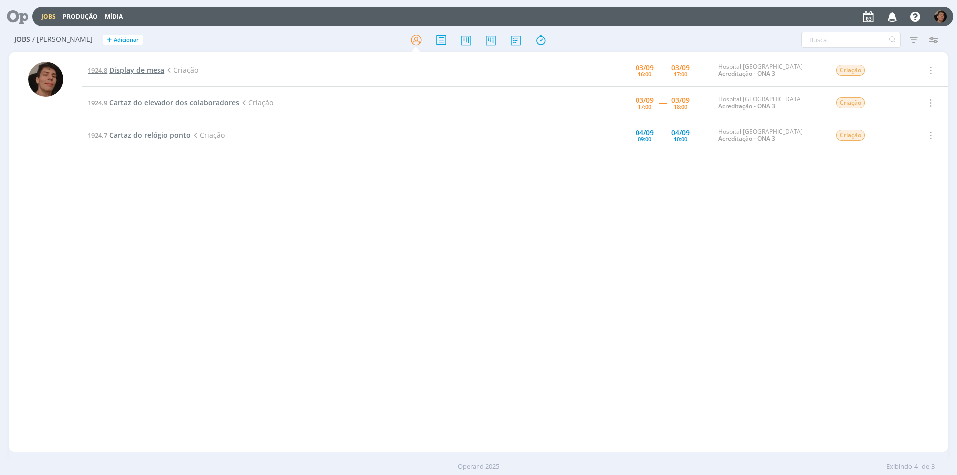
click at [162, 74] on span "Display de mesa" at bounding box center [136, 69] width 55 height 9
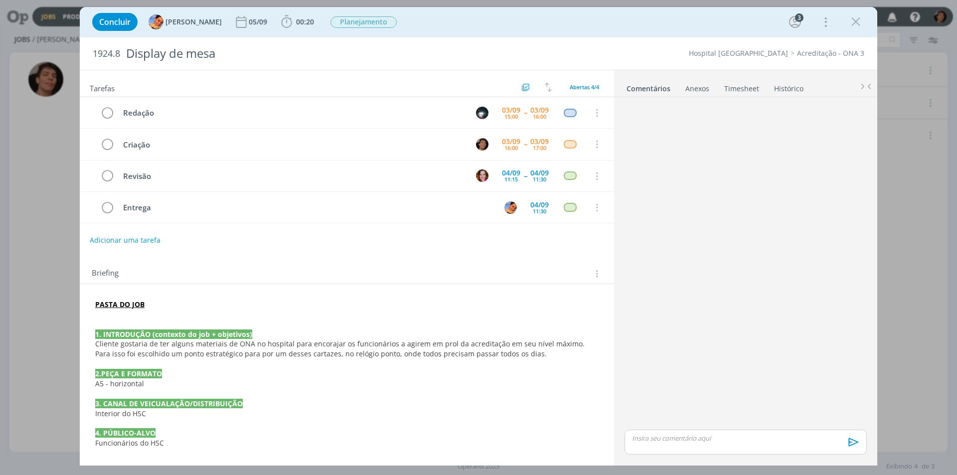
click at [26, 239] on div "Concluir Luíza Santana 05/09 00:20 Iniciar Apontar Data * 03/09/2025 Horas * 00…" at bounding box center [478, 237] width 957 height 475
click at [857, 23] on icon "dialog" at bounding box center [855, 21] width 15 height 15
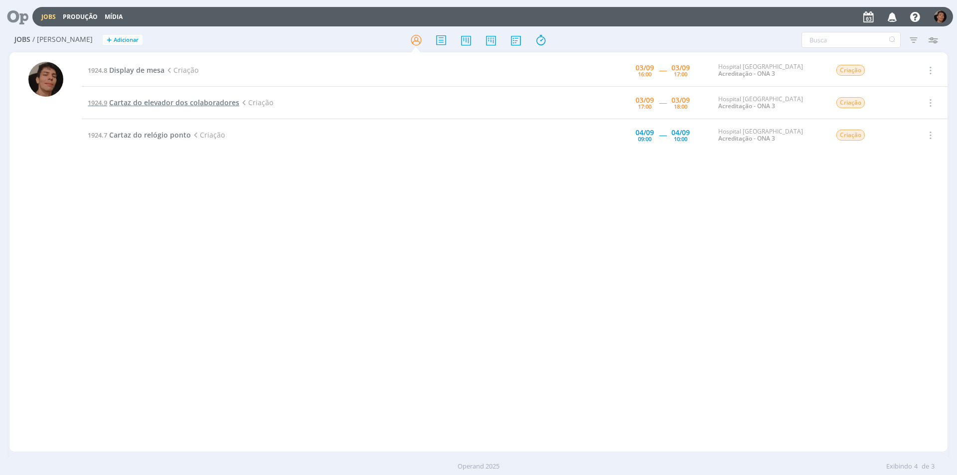
click at [220, 101] on span "Cartaz do elevador dos colaboradores" at bounding box center [174, 102] width 130 height 9
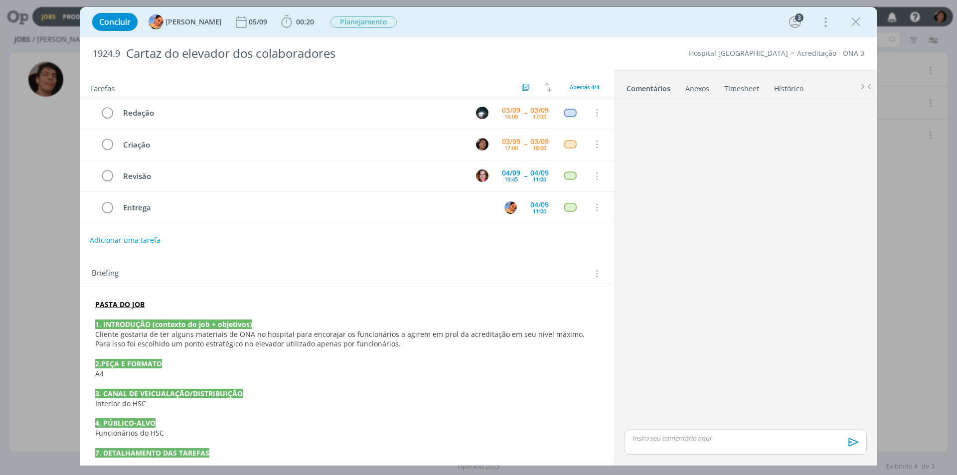
click at [686, 213] on div "dialog" at bounding box center [745, 264] width 250 height 326
click at [61, 230] on div "Concluir Luíza Santana 05/09 00:20 Iniciar Apontar Data * 03/09/2025 Horas * 00…" at bounding box center [478, 237] width 957 height 475
click at [852, 21] on icon "dialog" at bounding box center [855, 21] width 15 height 15
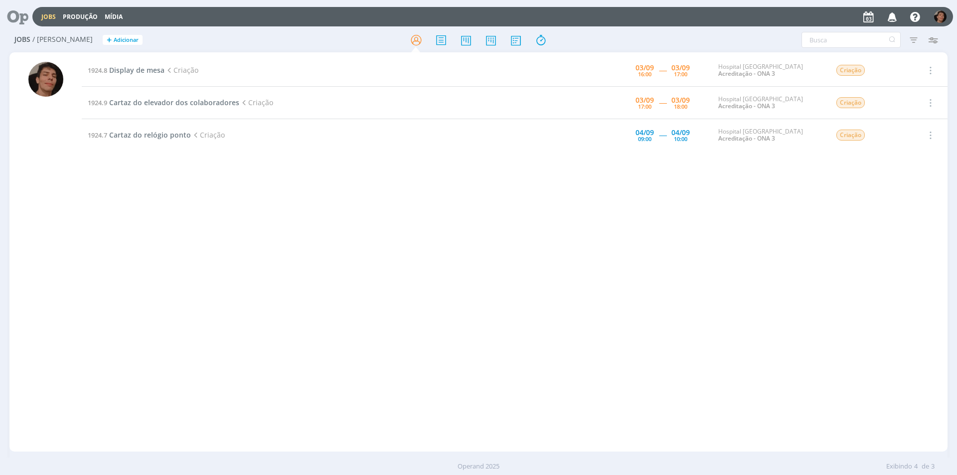
drag, startPoint x: 284, startPoint y: 168, endPoint x: 223, endPoint y: 220, distance: 79.9
click at [223, 220] on div "1924.8 Display de mesa Criação 03/09 16:00 ----- 03/09 17:00 Hospital Santa Cru…" at bounding box center [515, 251] width 866 height 395
click at [288, 336] on div "1924.8 Display de mesa Criação 03/09 16:00 ----- 03/09 17:00 Hospital Santa Cru…" at bounding box center [515, 251] width 866 height 395
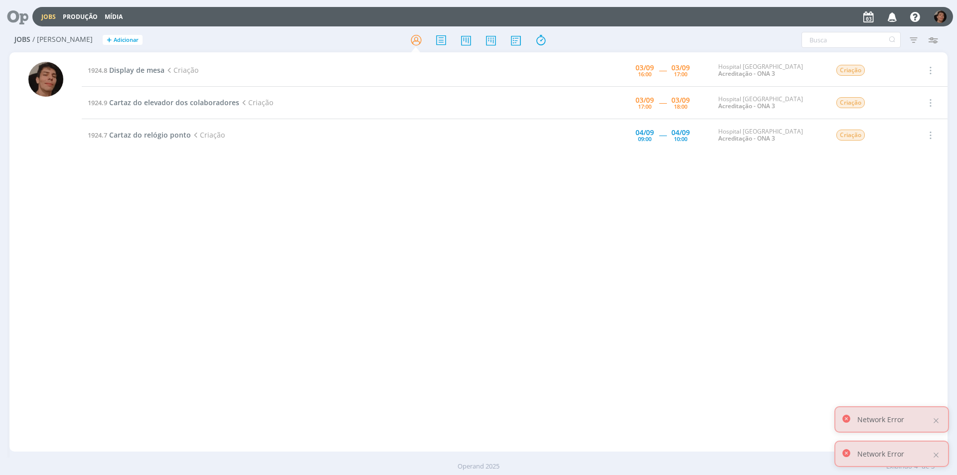
click at [173, 177] on div "1924.8 Display de mesa Criação 03/09 16:00 ----- 03/09 17:00 Hospital Santa Cru…" at bounding box center [515, 251] width 866 height 395
click at [188, 107] on td "1924.9 Cartaz do elevador dos colaboradores Criação" at bounding box center [317, 103] width 471 height 32
click at [219, 100] on span "Cartaz do elevador dos colaboradores" at bounding box center [174, 102] width 130 height 9
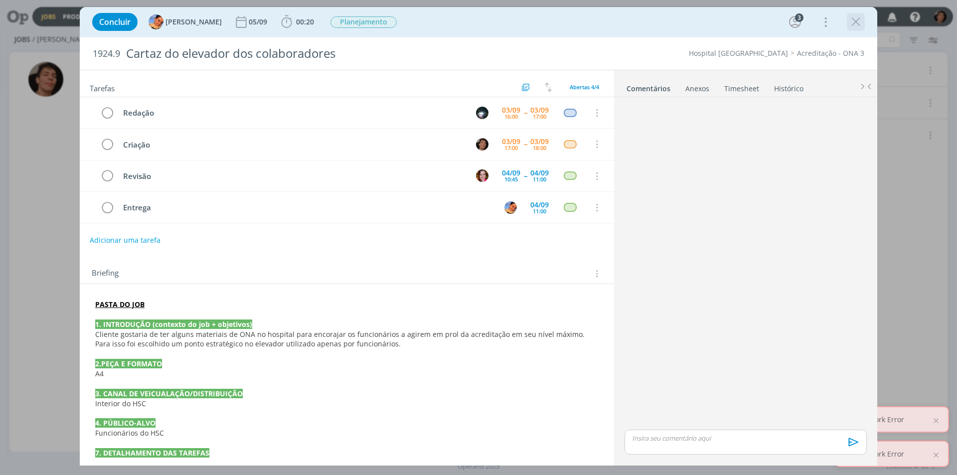
click at [860, 19] on icon "dialog" at bounding box center [855, 21] width 15 height 15
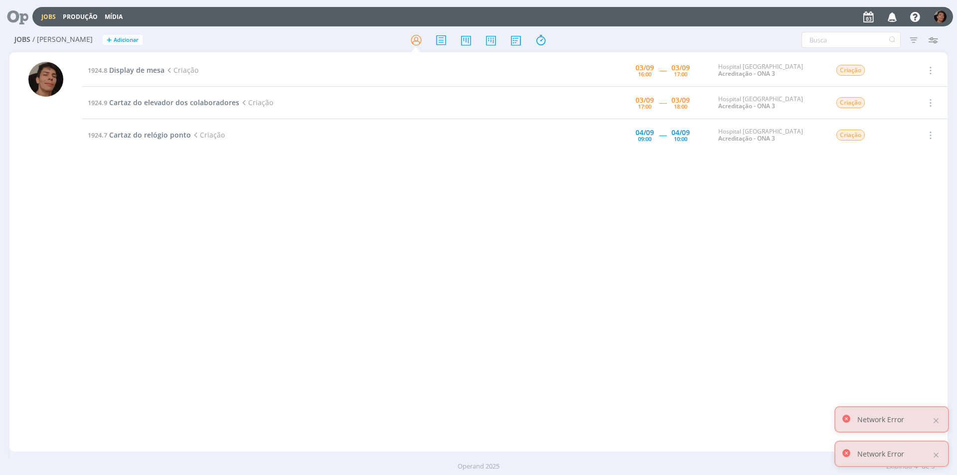
click at [280, 166] on div "1924.8 Display de mesa Criação 03/09 16:00 ----- 03/09 17:00 Hospital Santa Cru…" at bounding box center [515, 251] width 866 height 395
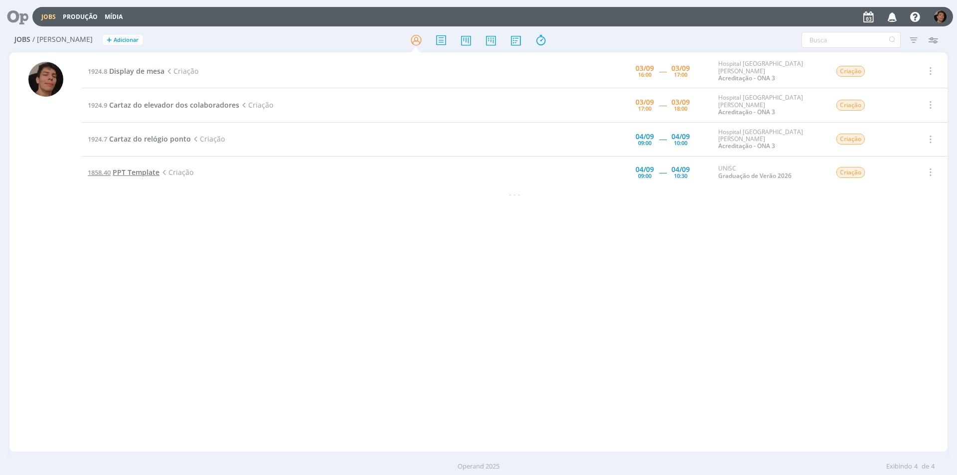
click at [148, 167] on span "PPT Template" at bounding box center [136, 171] width 47 height 9
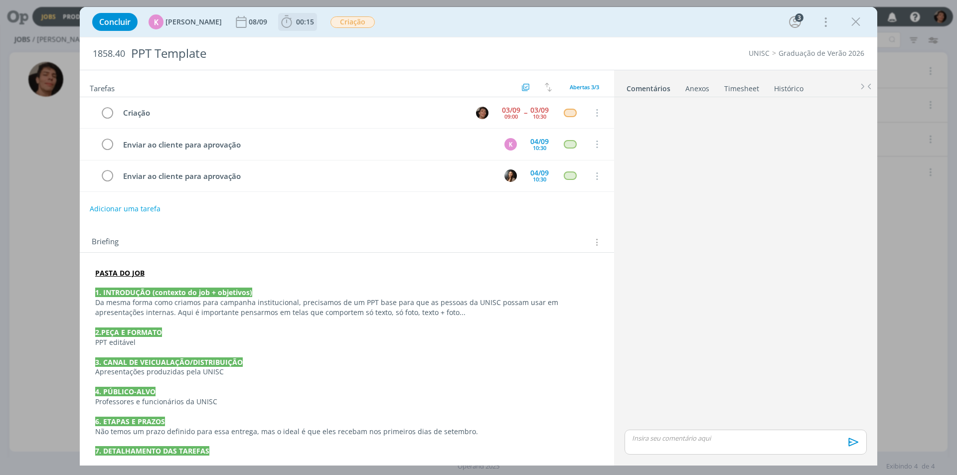
click at [291, 16] on span "00:15" at bounding box center [297, 21] width 37 height 15
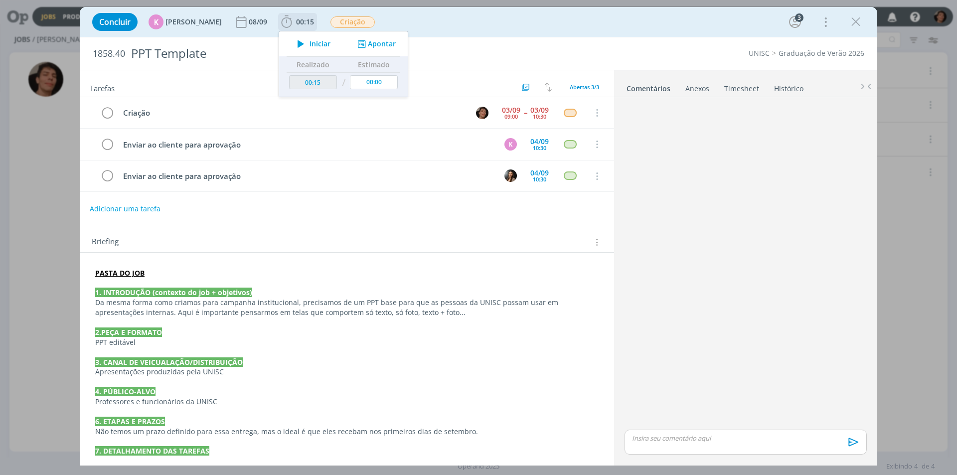
click at [301, 46] on icon "dialog" at bounding box center [300, 43] width 17 height 13
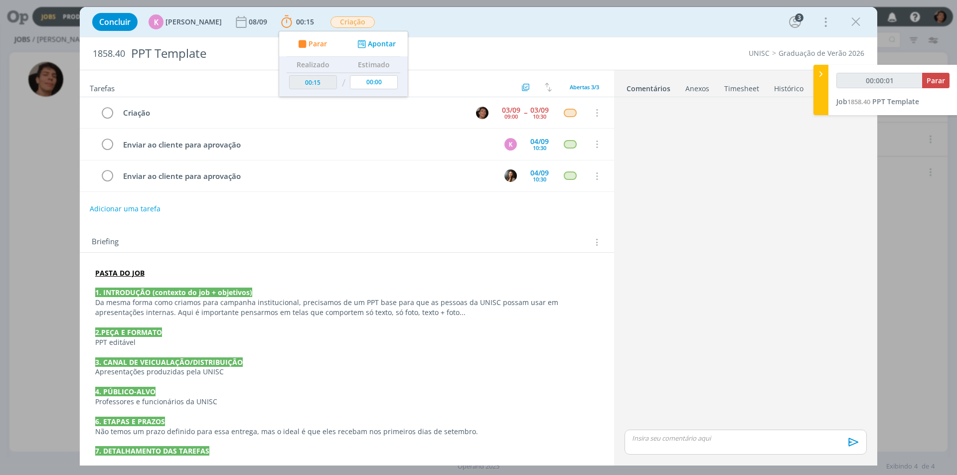
click at [661, 296] on div "dialog" at bounding box center [745, 264] width 250 height 326
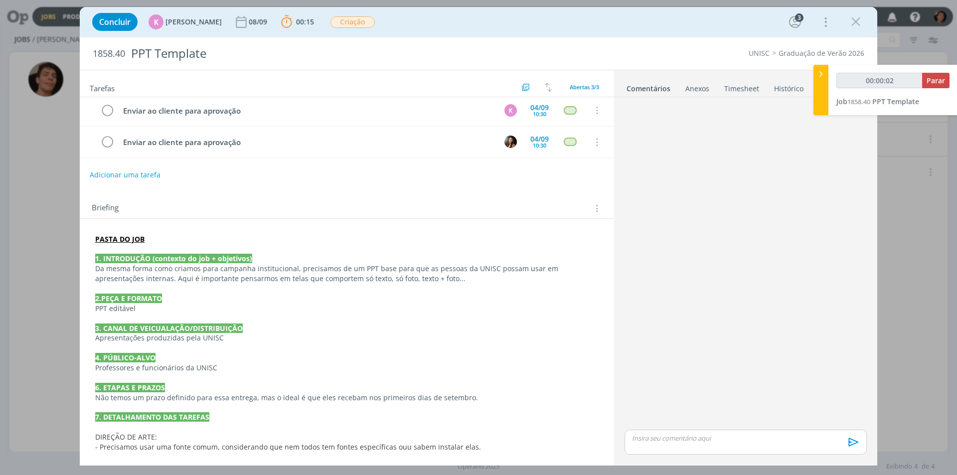
scroll to position [95, 0]
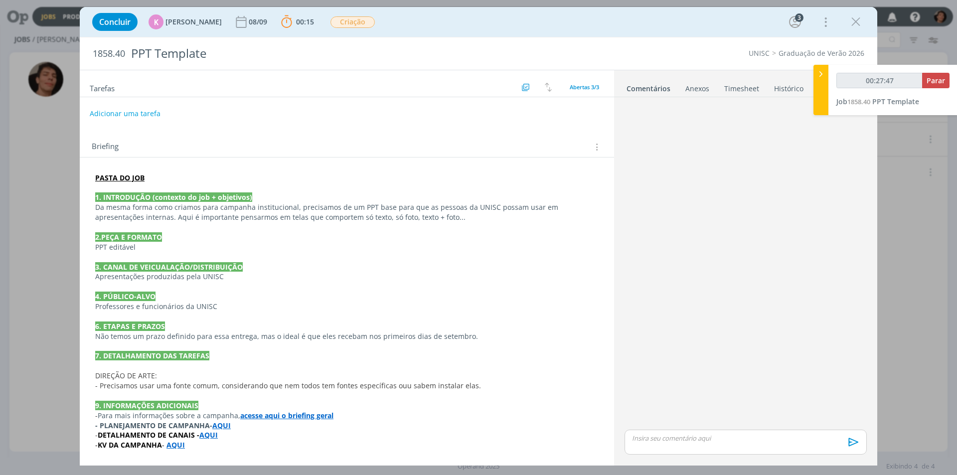
type input "00:28:47"
